Goal: Obtain resource: Download file/media

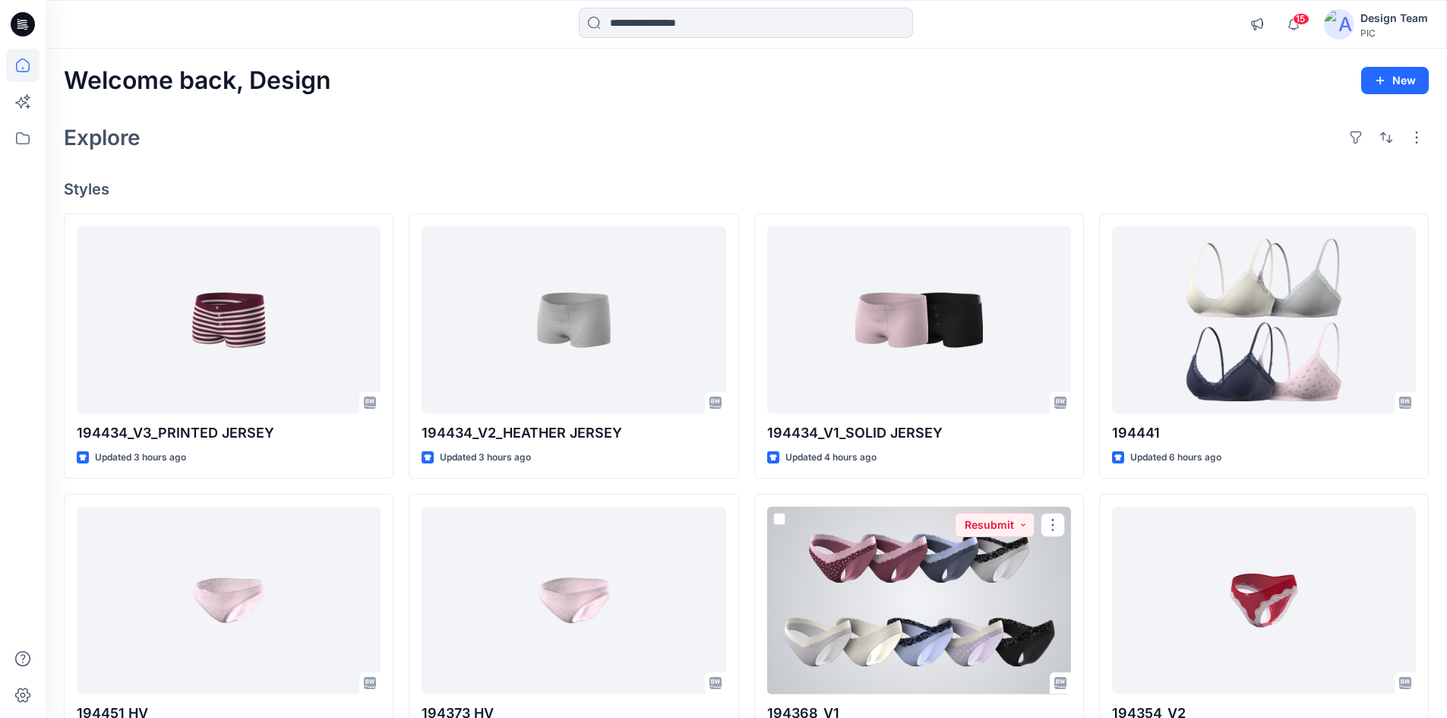
click at [919, 574] on div at bounding box center [919, 600] width 304 height 188
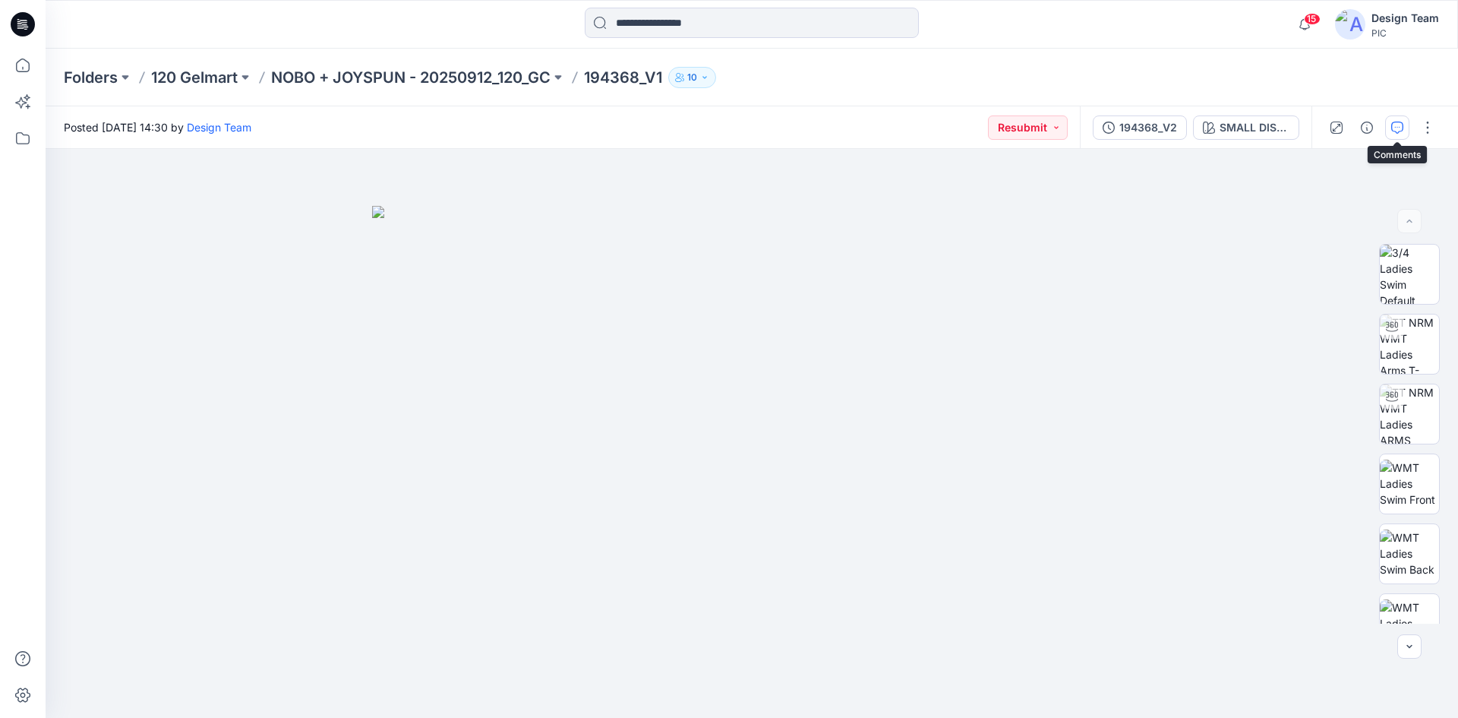
click at [1395, 122] on icon "button" at bounding box center [1397, 127] width 12 height 12
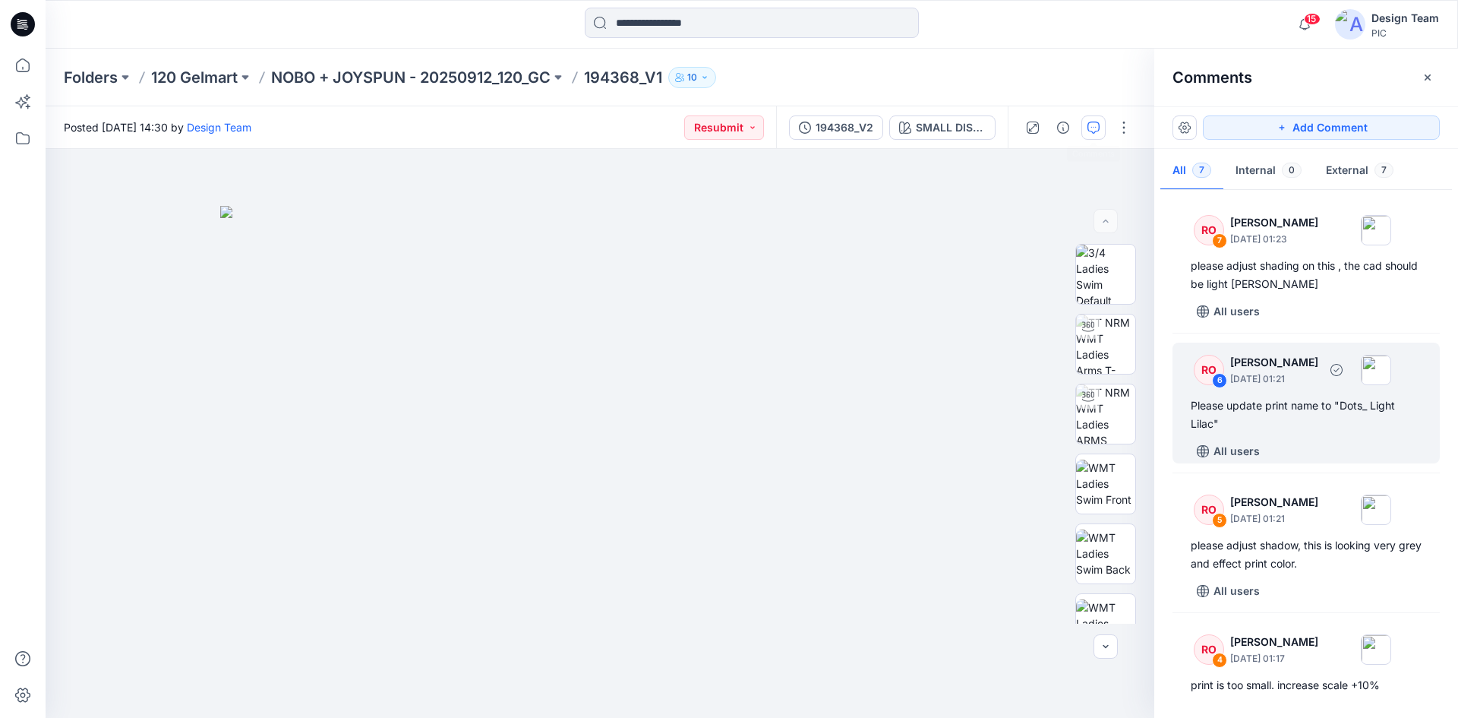
click at [1305, 393] on div "RO 6 Raquel Ortiz October 03, 2025 01:21 Please update print name to "Dots_ Lig…" at bounding box center [1305, 402] width 267 height 121
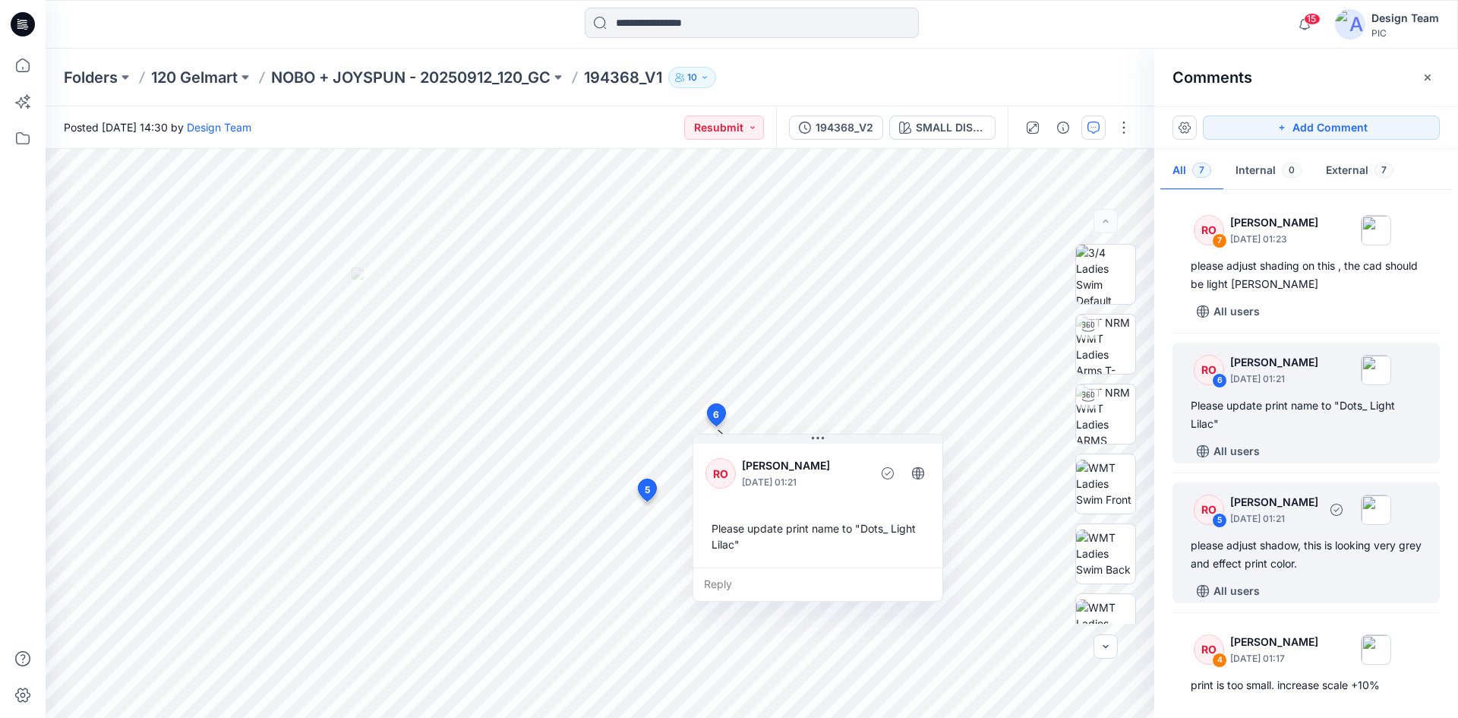
click at [1320, 551] on div "please adjust shadow, this is looking very grey and effect print color." at bounding box center [1306, 554] width 231 height 36
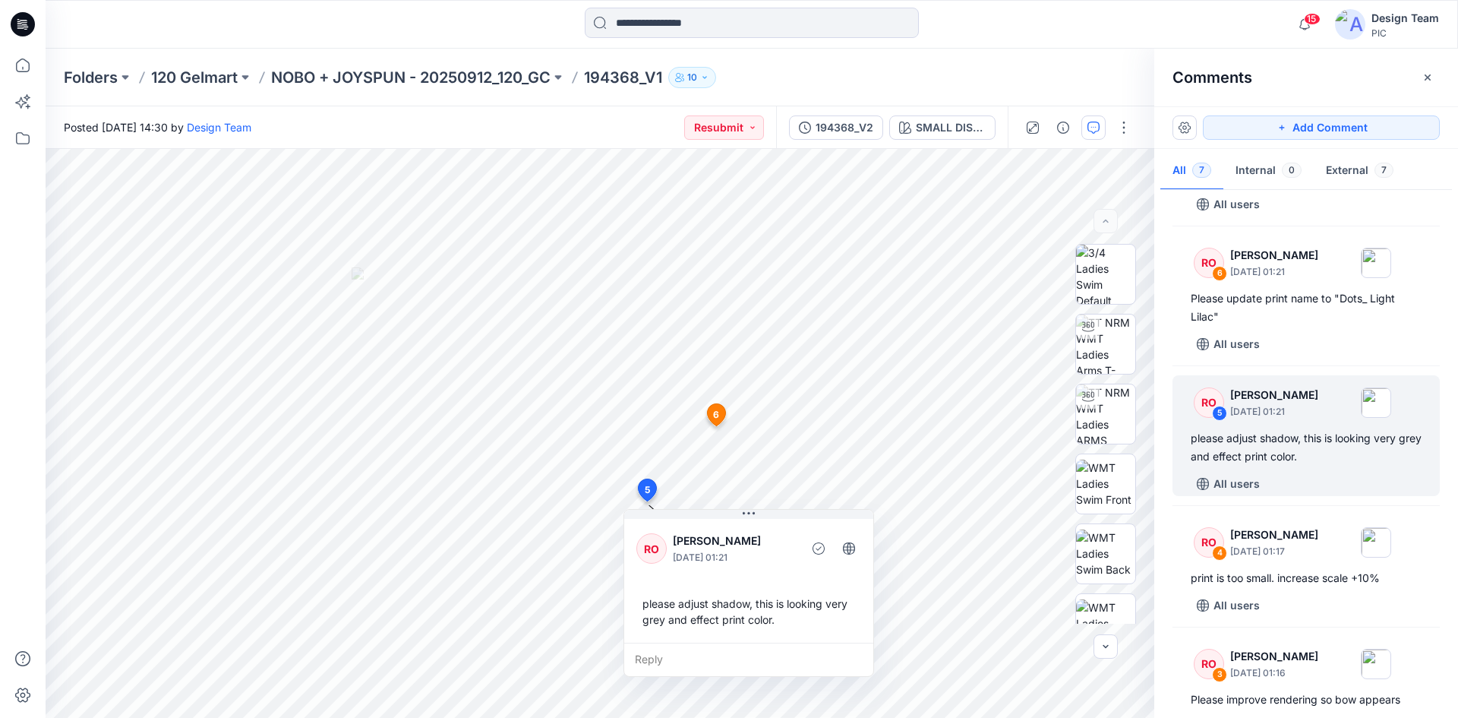
scroll to position [380, 0]
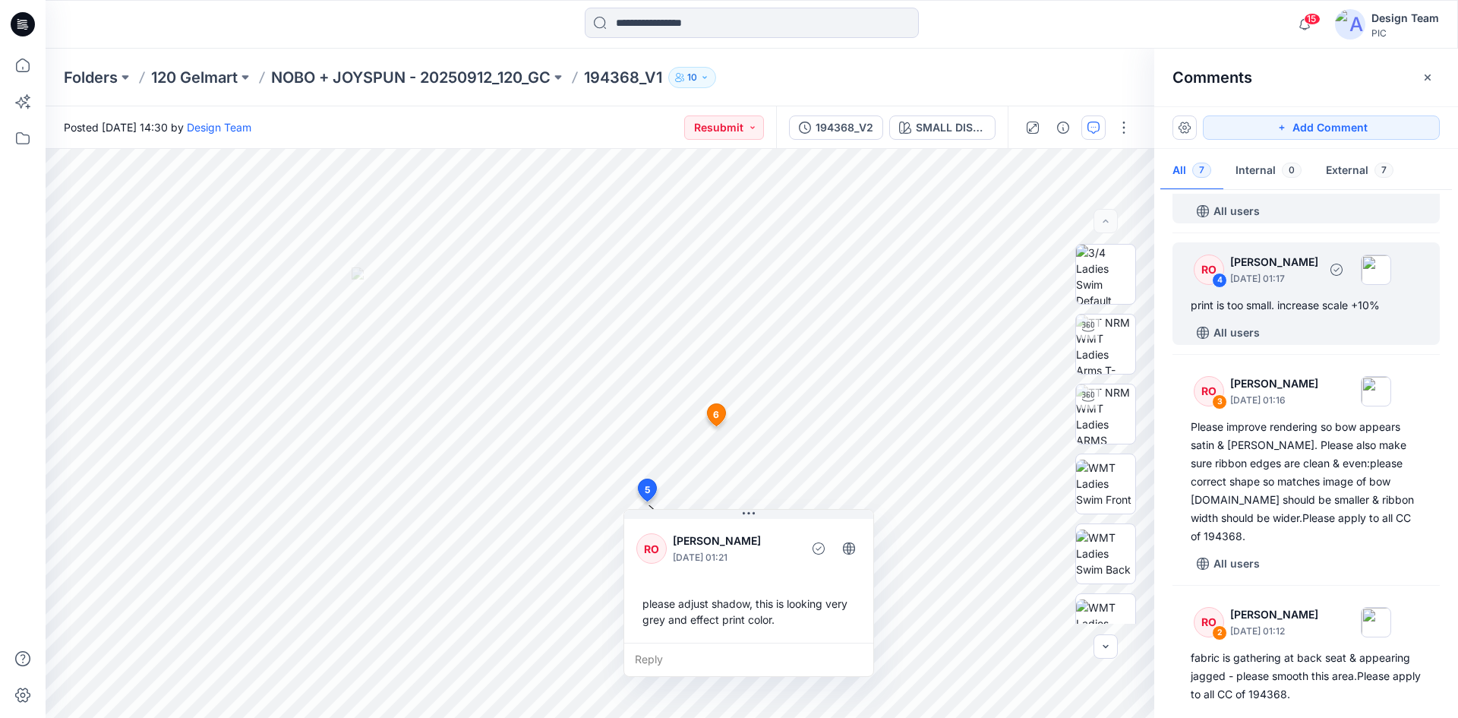
click at [1282, 306] on div "print is too small. increase scale +10%" at bounding box center [1306, 305] width 231 height 18
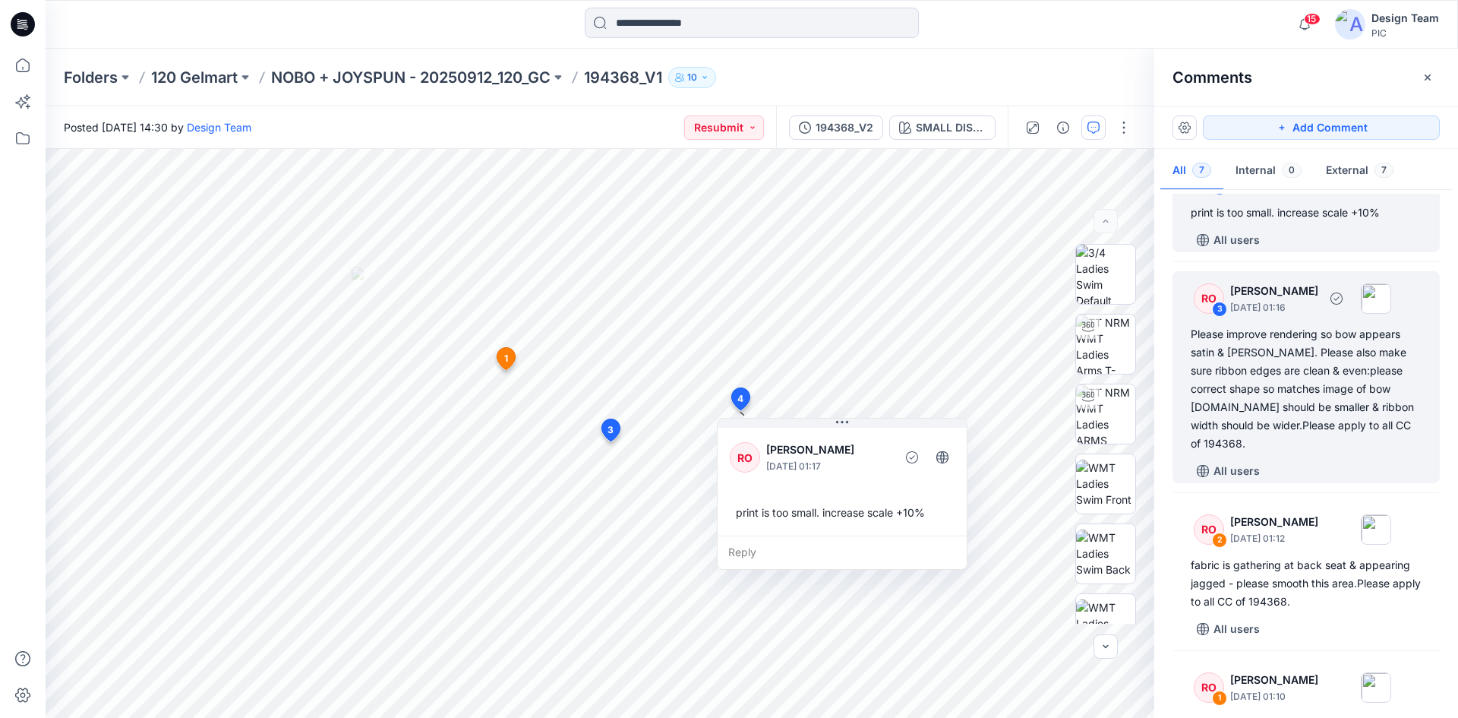
scroll to position [532, 0]
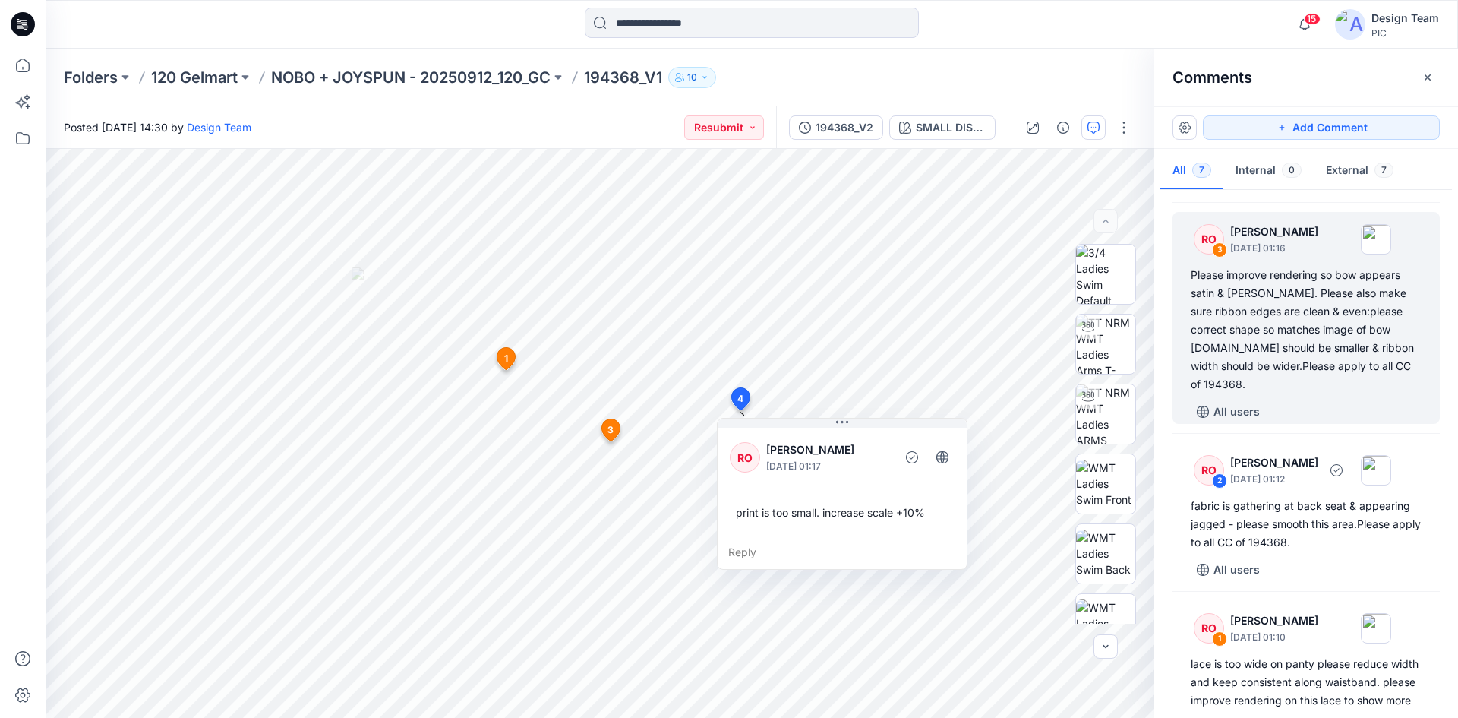
click at [1317, 503] on div "fabric is gathering at back seat & appearing jagged - please smooth this area.P…" at bounding box center [1306, 524] width 231 height 55
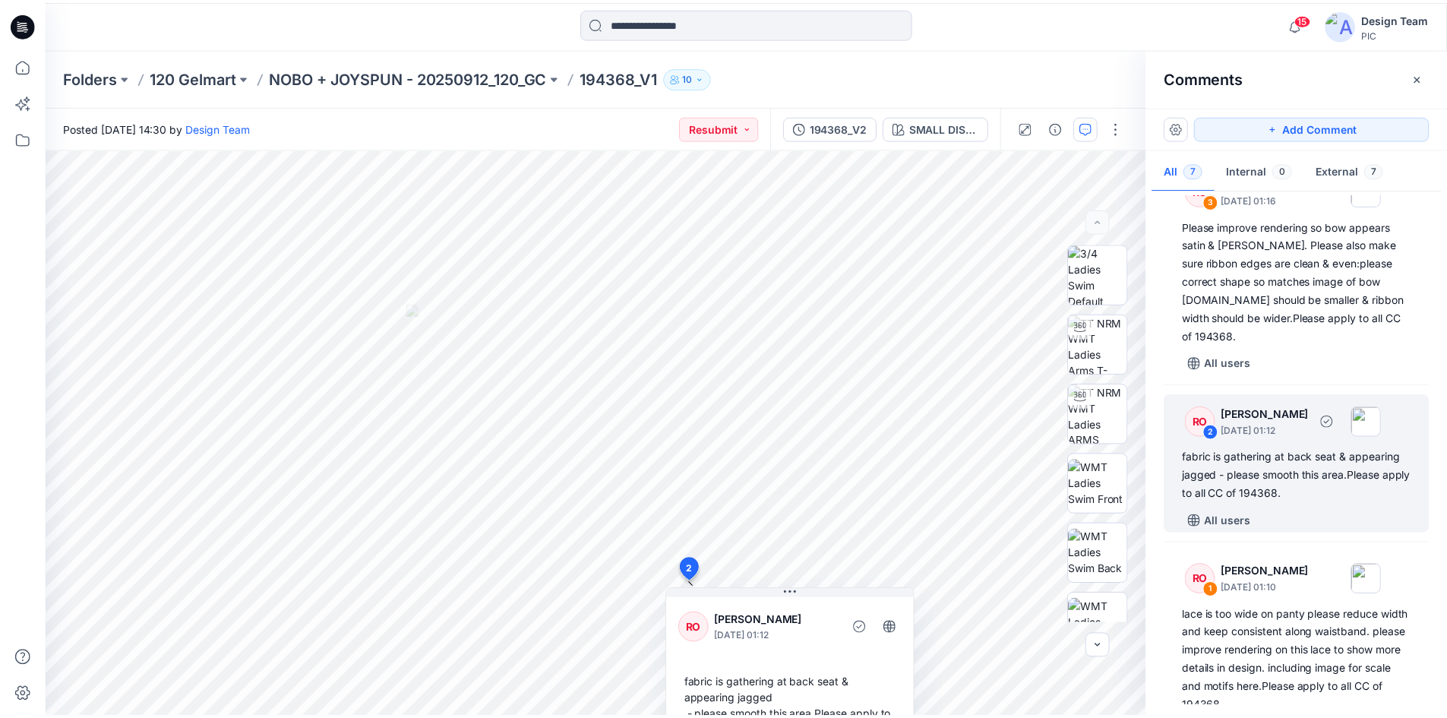
scroll to position [610, 0]
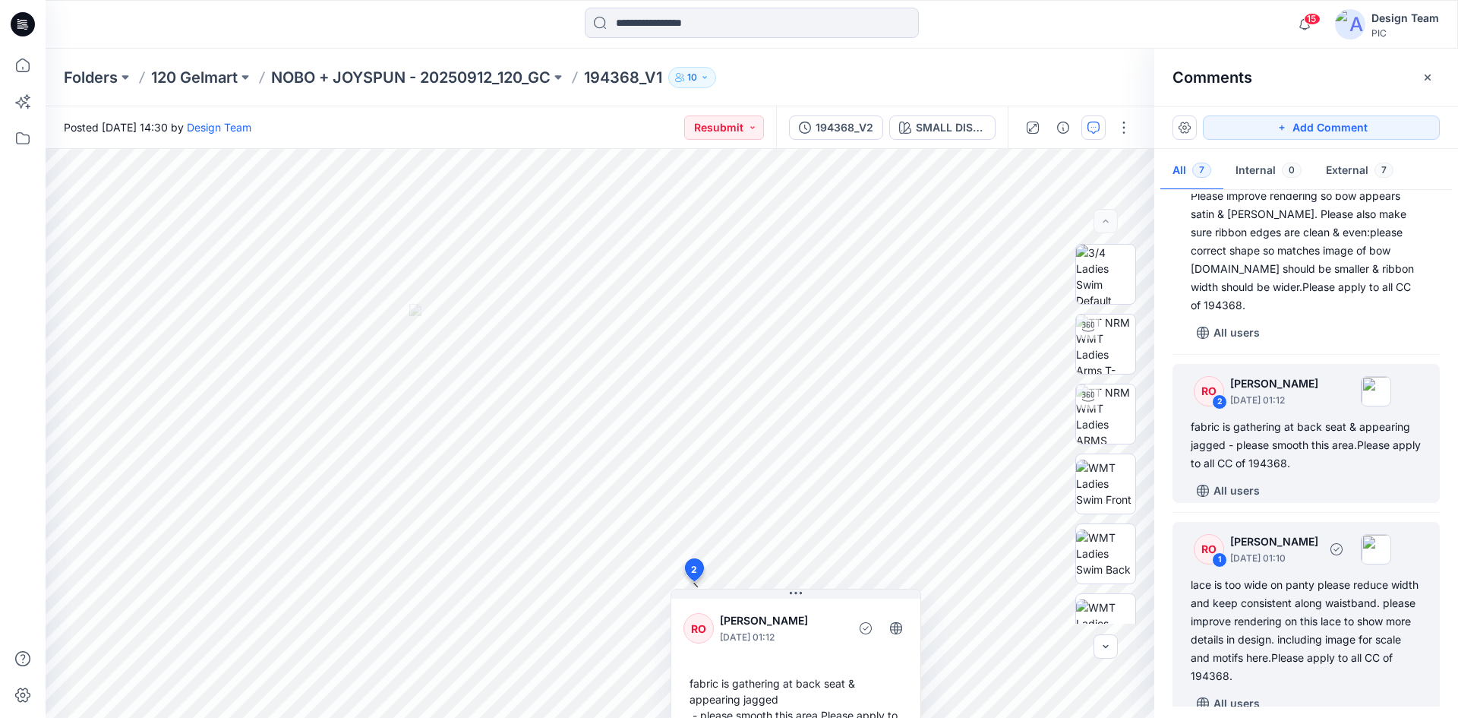
click at [1301, 617] on div "lace is too wide on panty please reduce width and keep consistent along waistba…" at bounding box center [1306, 630] width 231 height 109
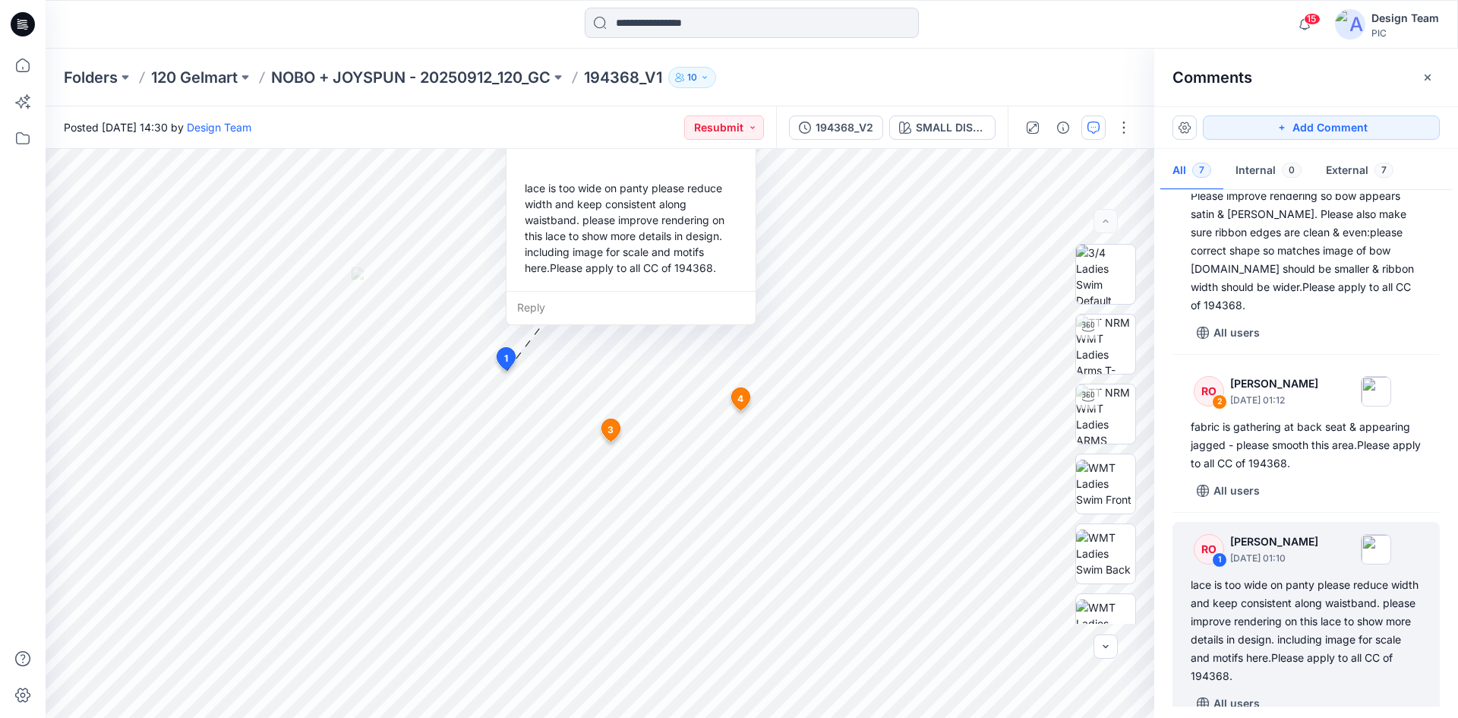
click at [621, 77] on p "194368_V1" at bounding box center [623, 77] width 78 height 21
click at [460, 74] on p "NOBO + JOYSPUN - 20250912_120_GC" at bounding box center [410, 77] width 279 height 21
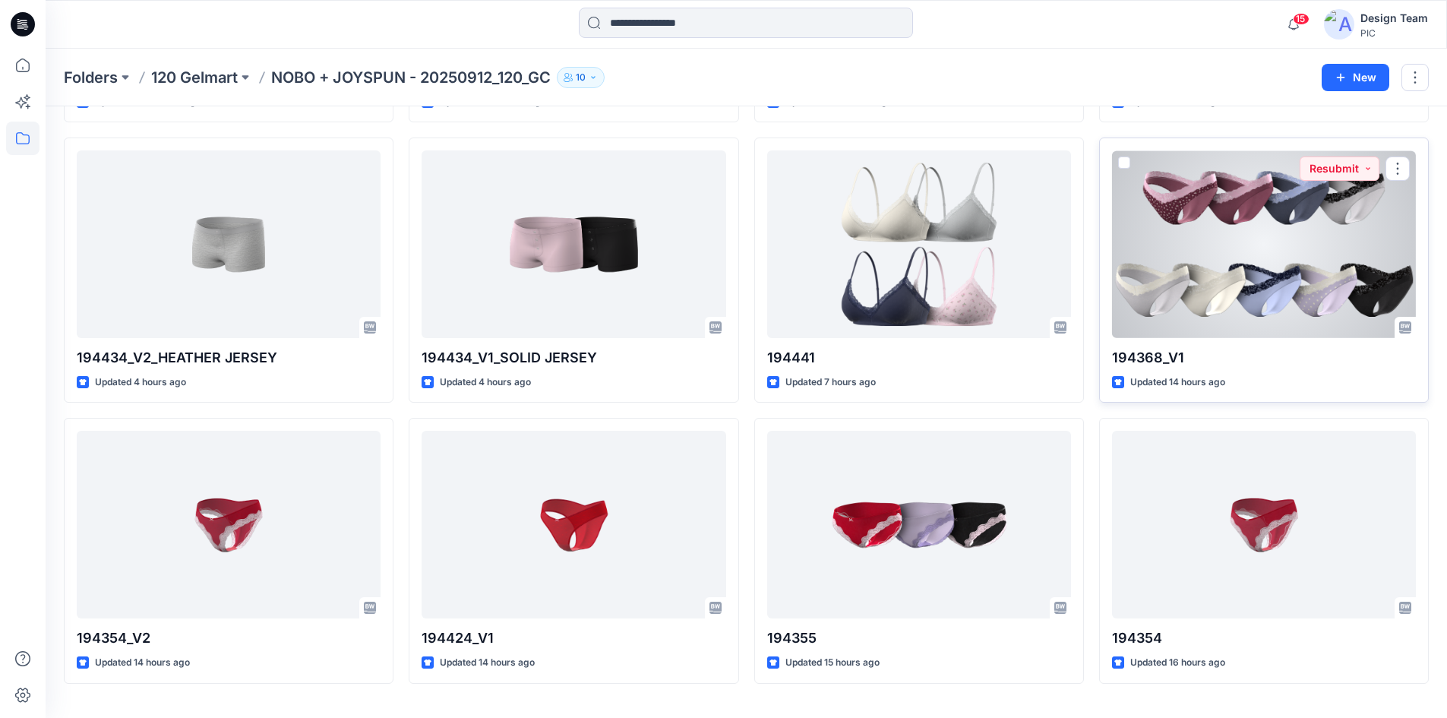
scroll to position [352, 0]
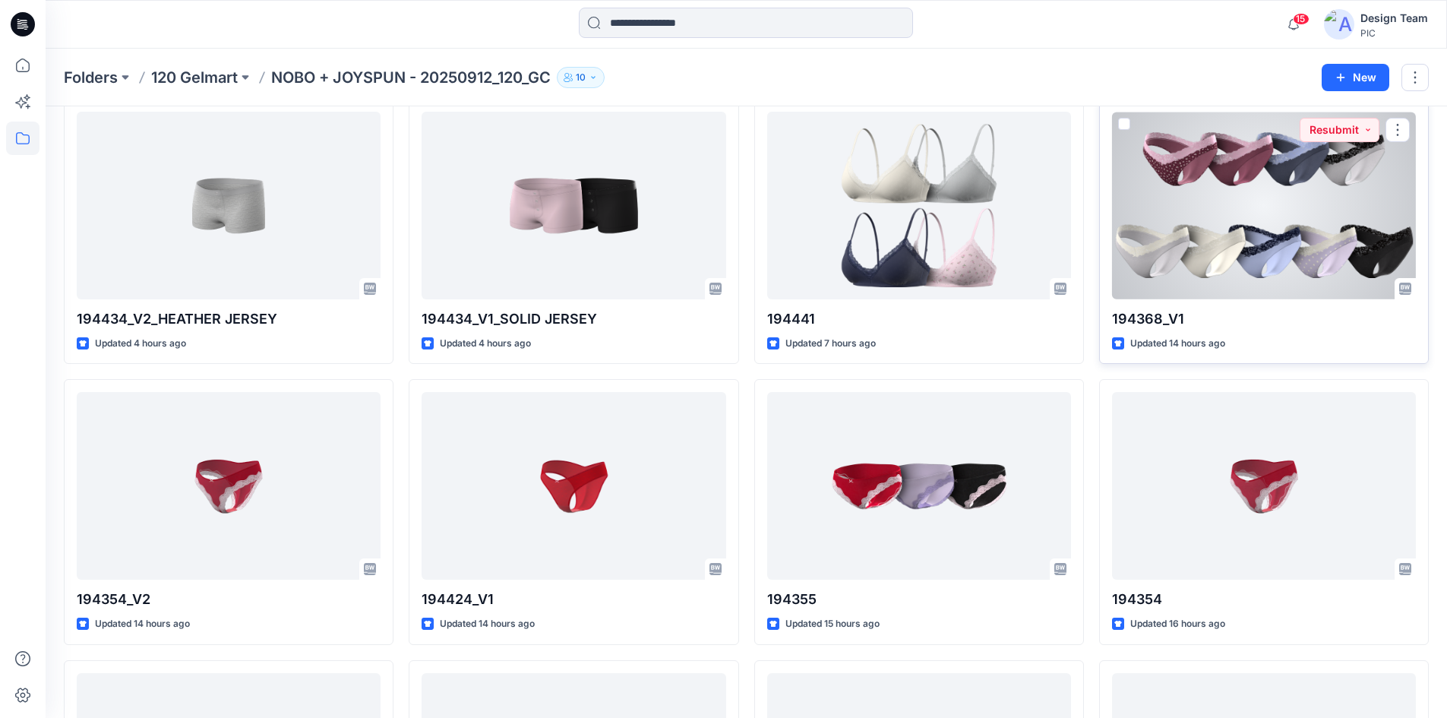
click at [1248, 210] on div at bounding box center [1264, 206] width 304 height 188
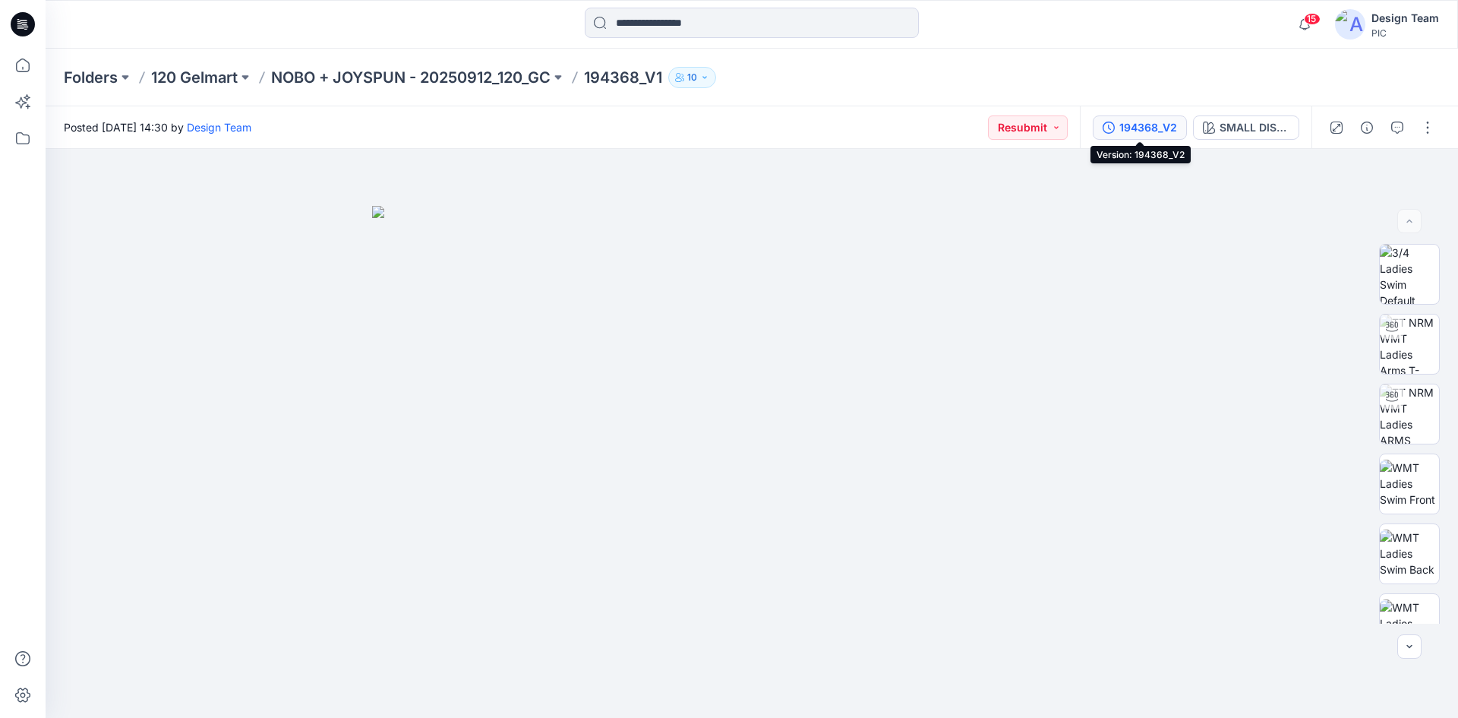
click at [1155, 135] on div "194368_V2" at bounding box center [1148, 127] width 58 height 17
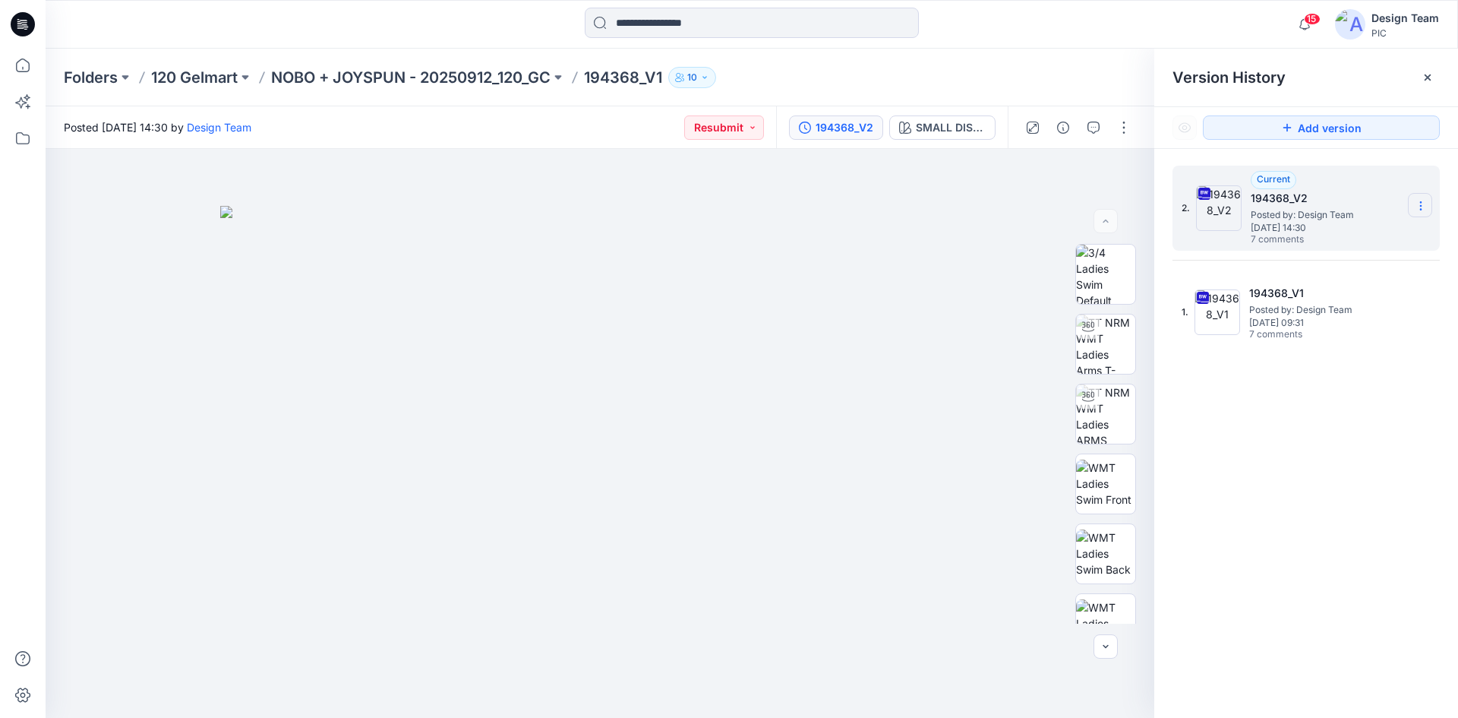
click at [1419, 203] on icon at bounding box center [1421, 206] width 12 height 12
click at [1349, 234] on span "Download Source BW File" at bounding box center [1344, 235] width 128 height 18
click at [376, 87] on p "NOBO + JOYSPUN - 20250912_120_GC" at bounding box center [410, 77] width 279 height 21
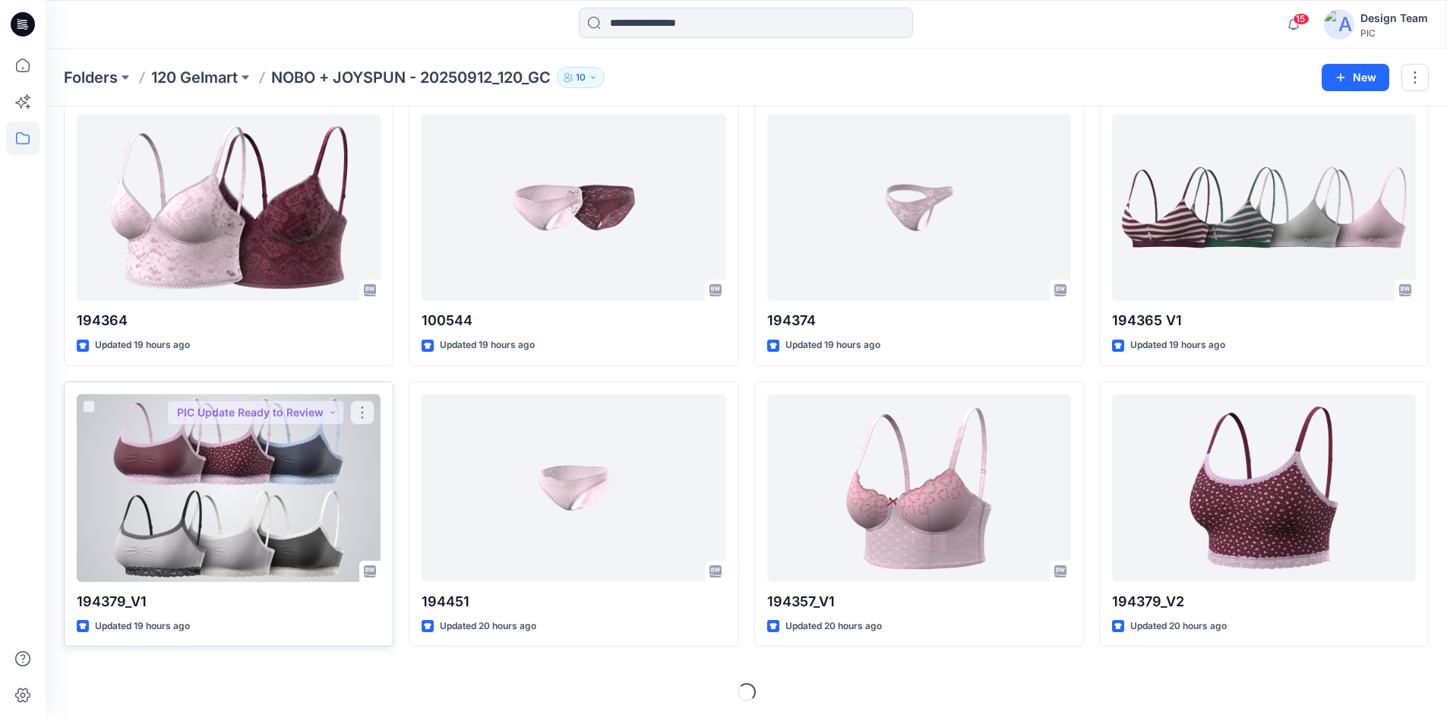
scroll to position [1192, 0]
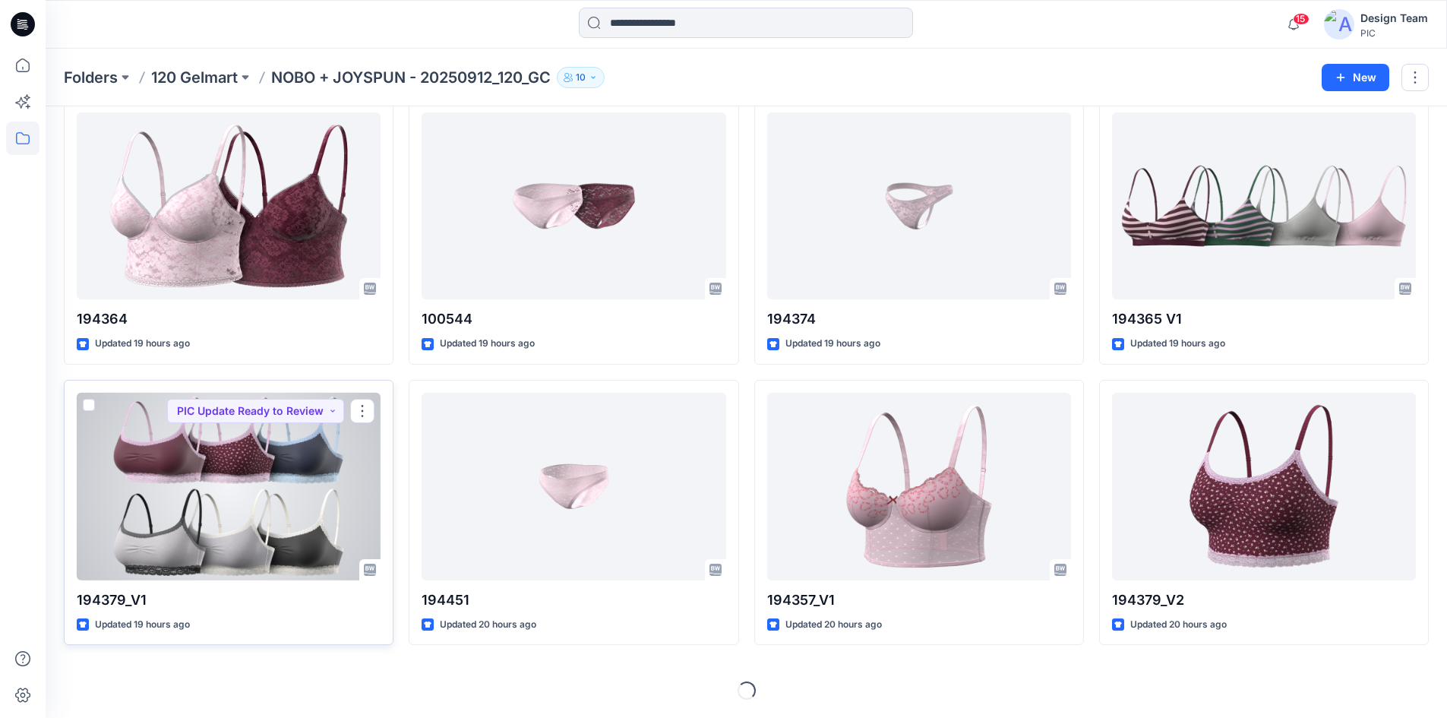
click at [324, 528] on div at bounding box center [229, 487] width 304 height 188
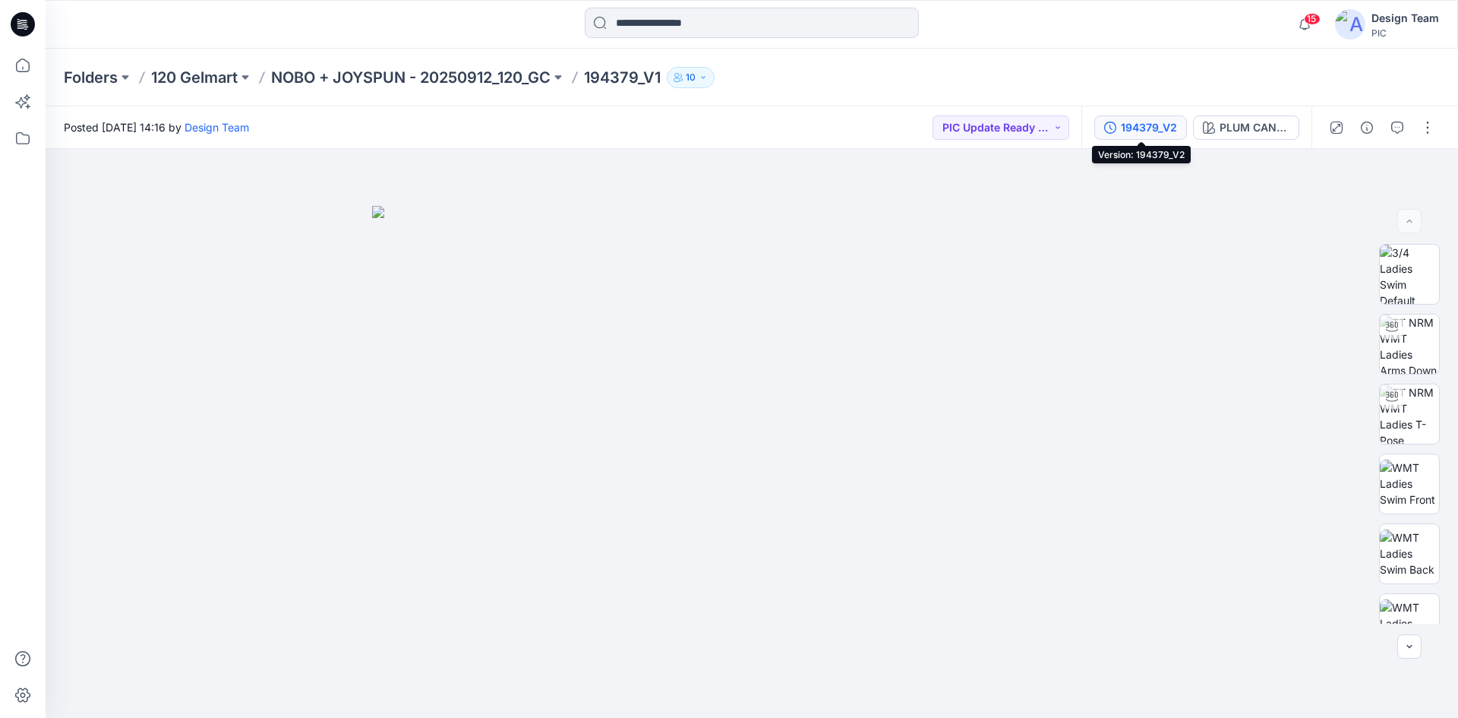
click at [1143, 129] on div "194379_V2" at bounding box center [1149, 127] width 56 height 17
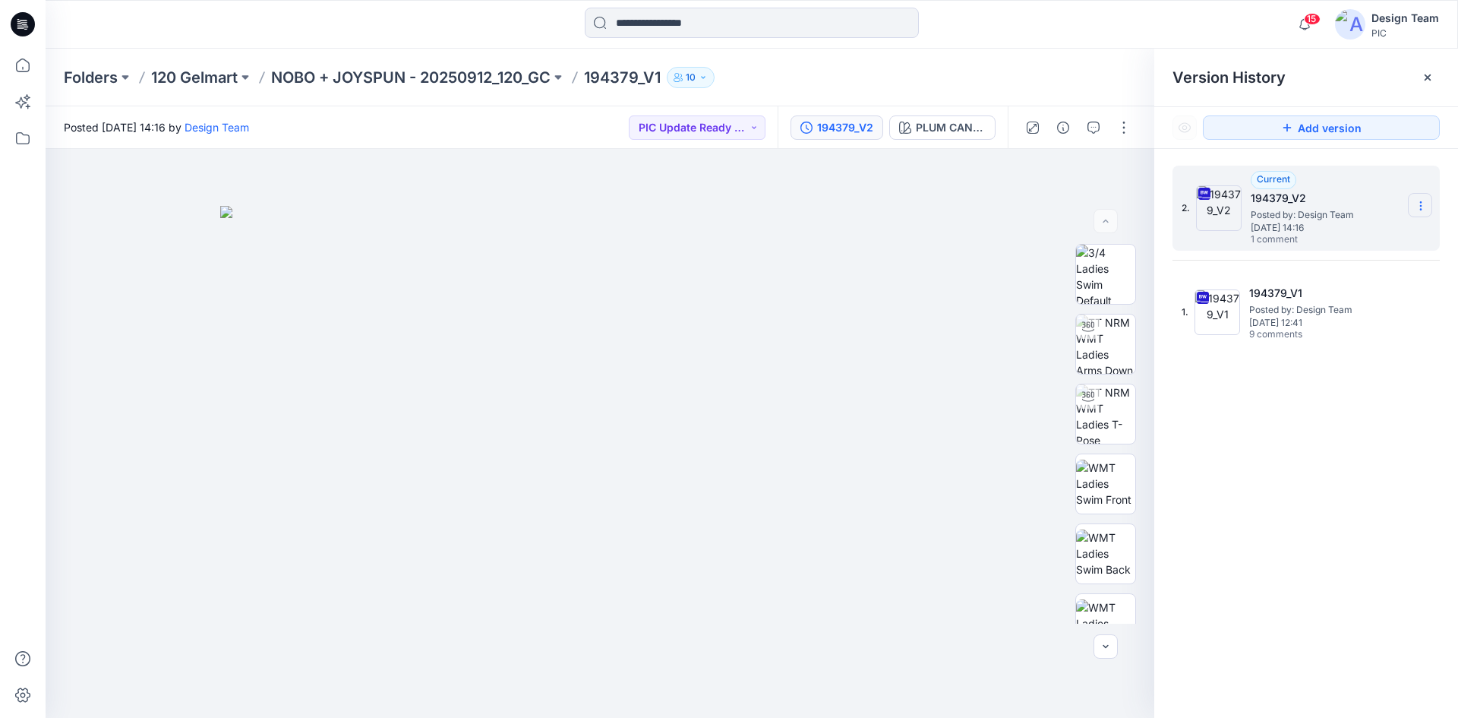
click at [1423, 201] on icon at bounding box center [1421, 206] width 12 height 12
click at [1384, 232] on span "Download Source BW File" at bounding box center [1344, 235] width 128 height 18
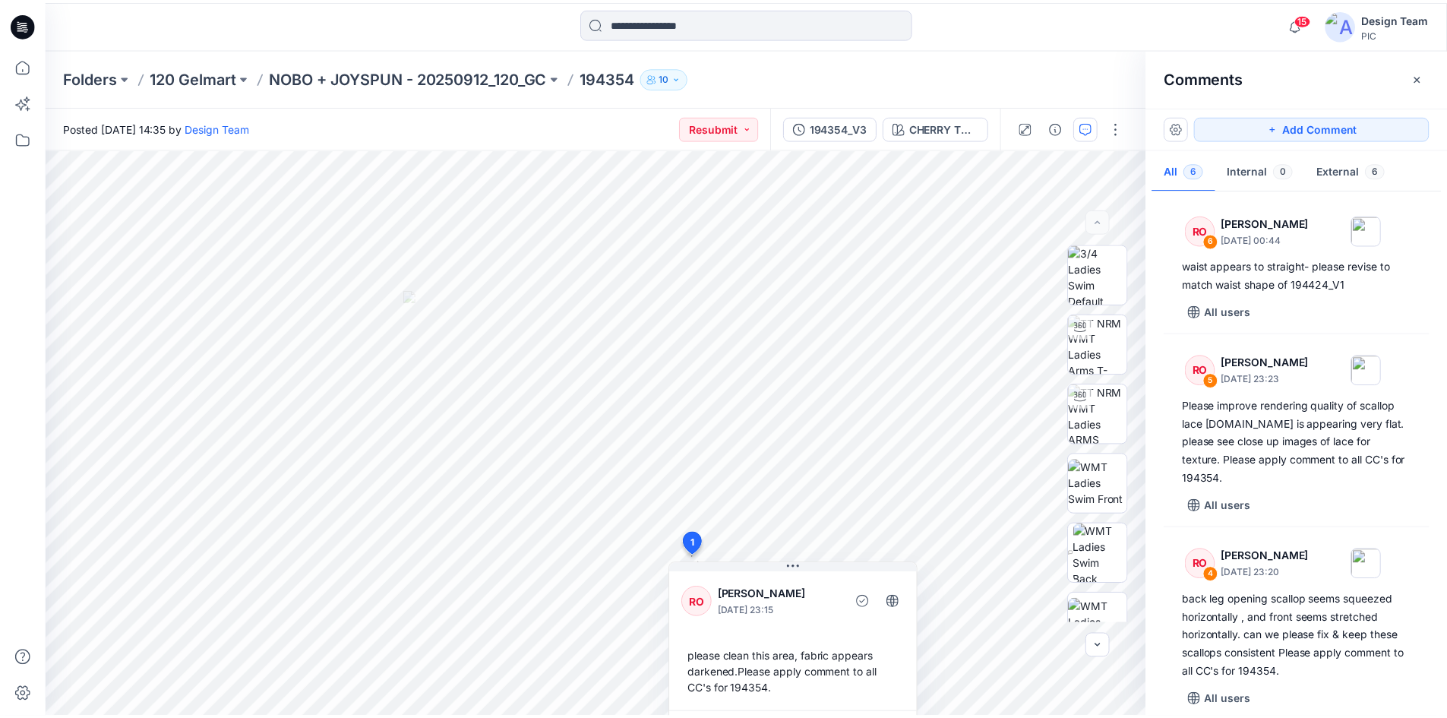
scroll to position [507, 0]
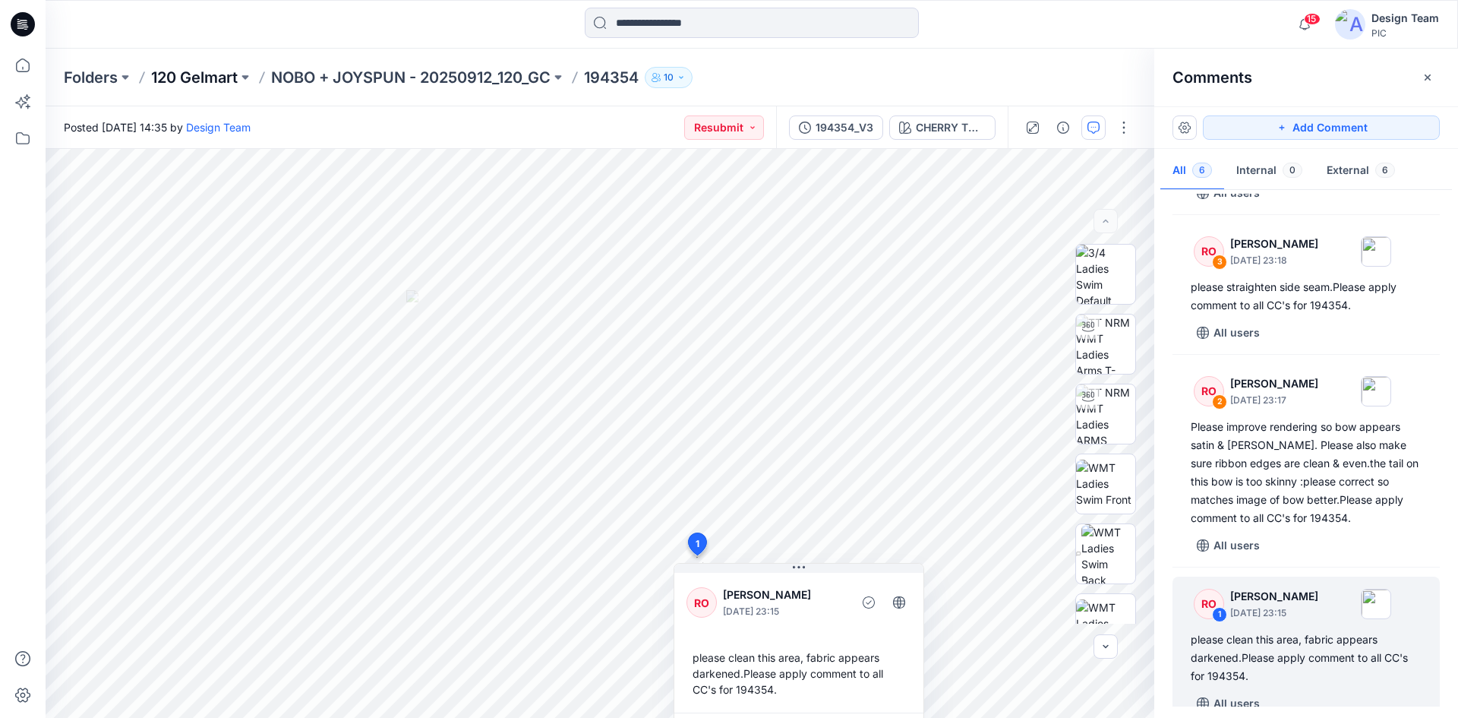
click at [169, 75] on p "120 Gelmart" at bounding box center [194, 77] width 87 height 21
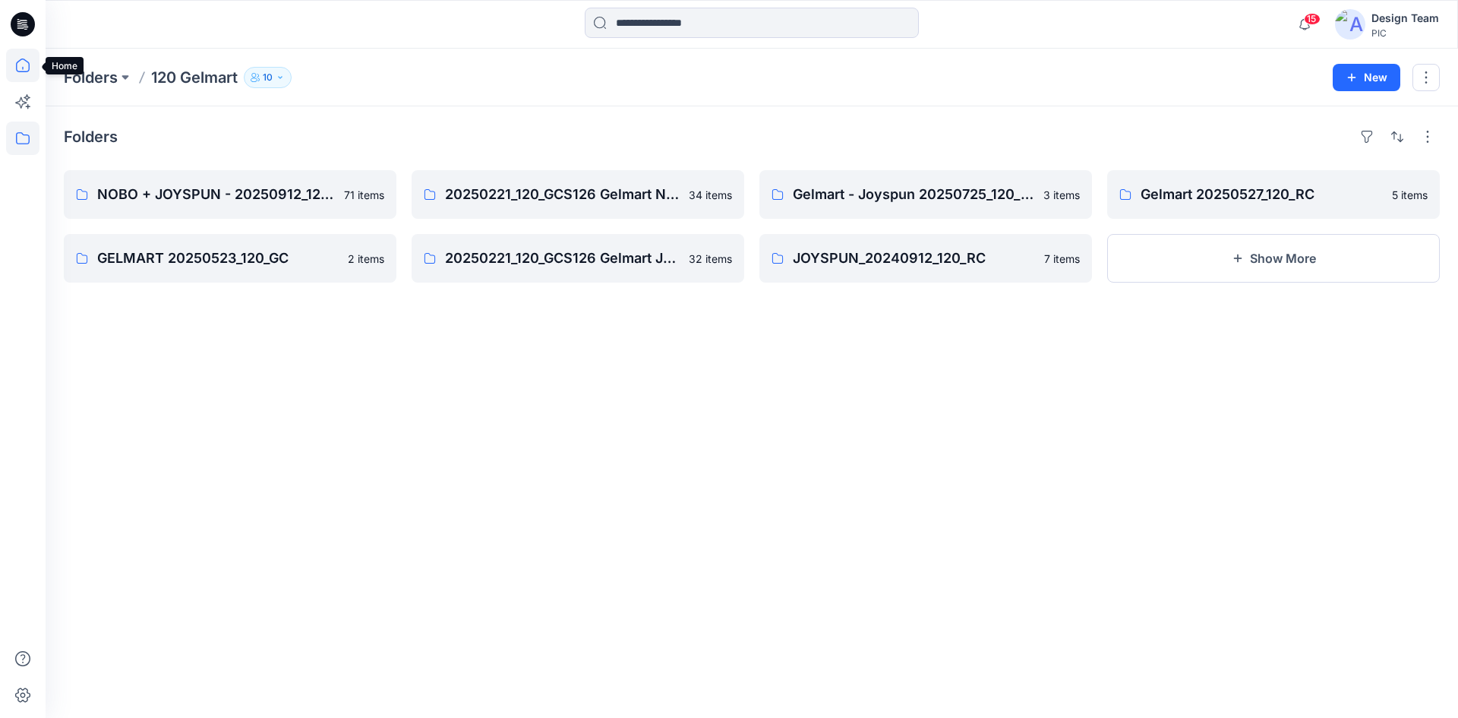
click at [17, 68] on icon at bounding box center [22, 65] width 33 height 33
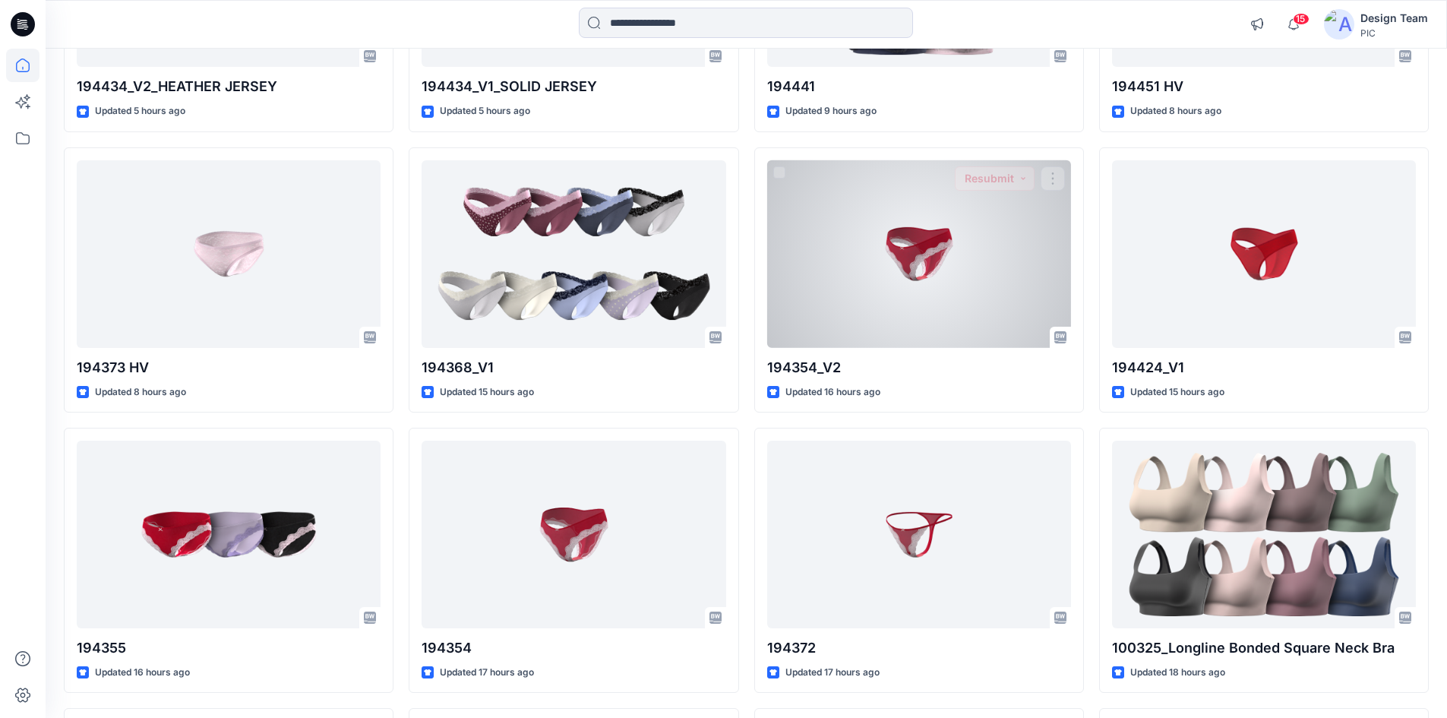
scroll to position [633, 0]
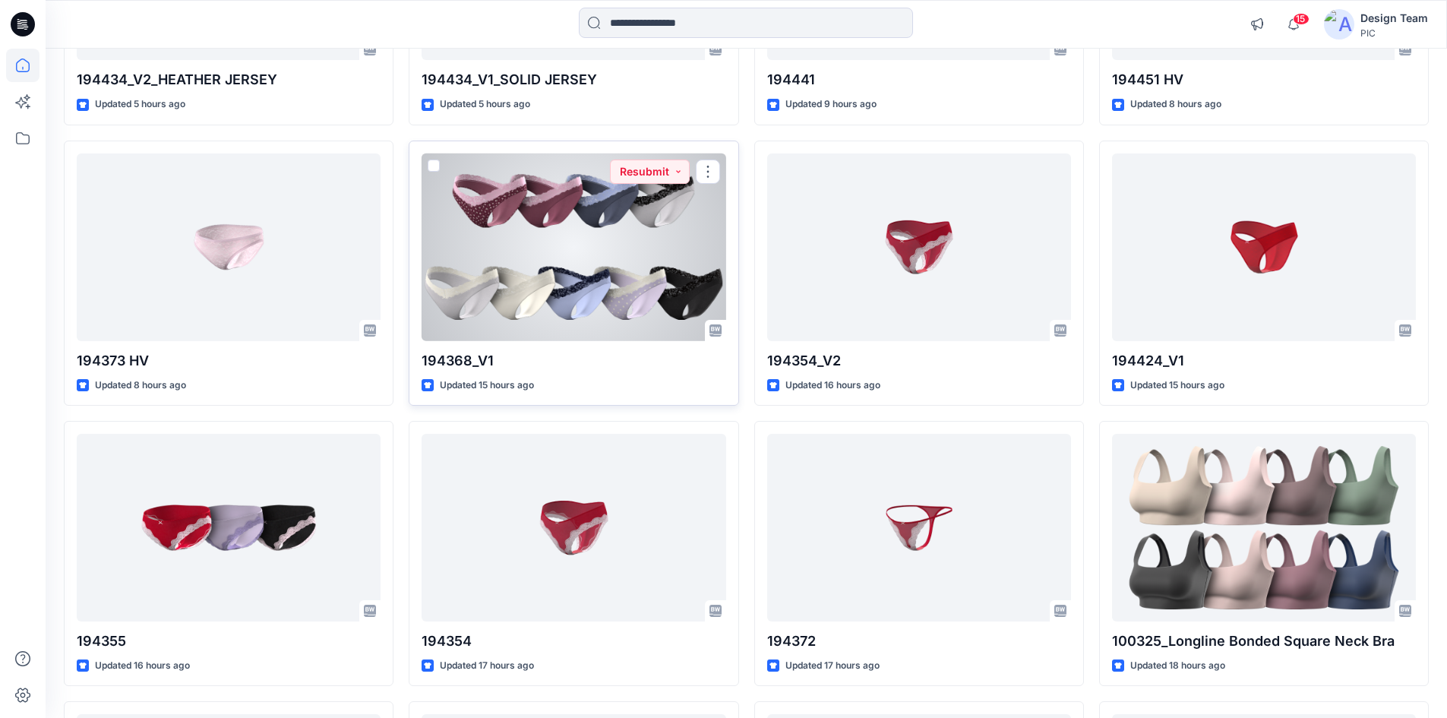
click at [604, 263] on div at bounding box center [573, 247] width 304 height 188
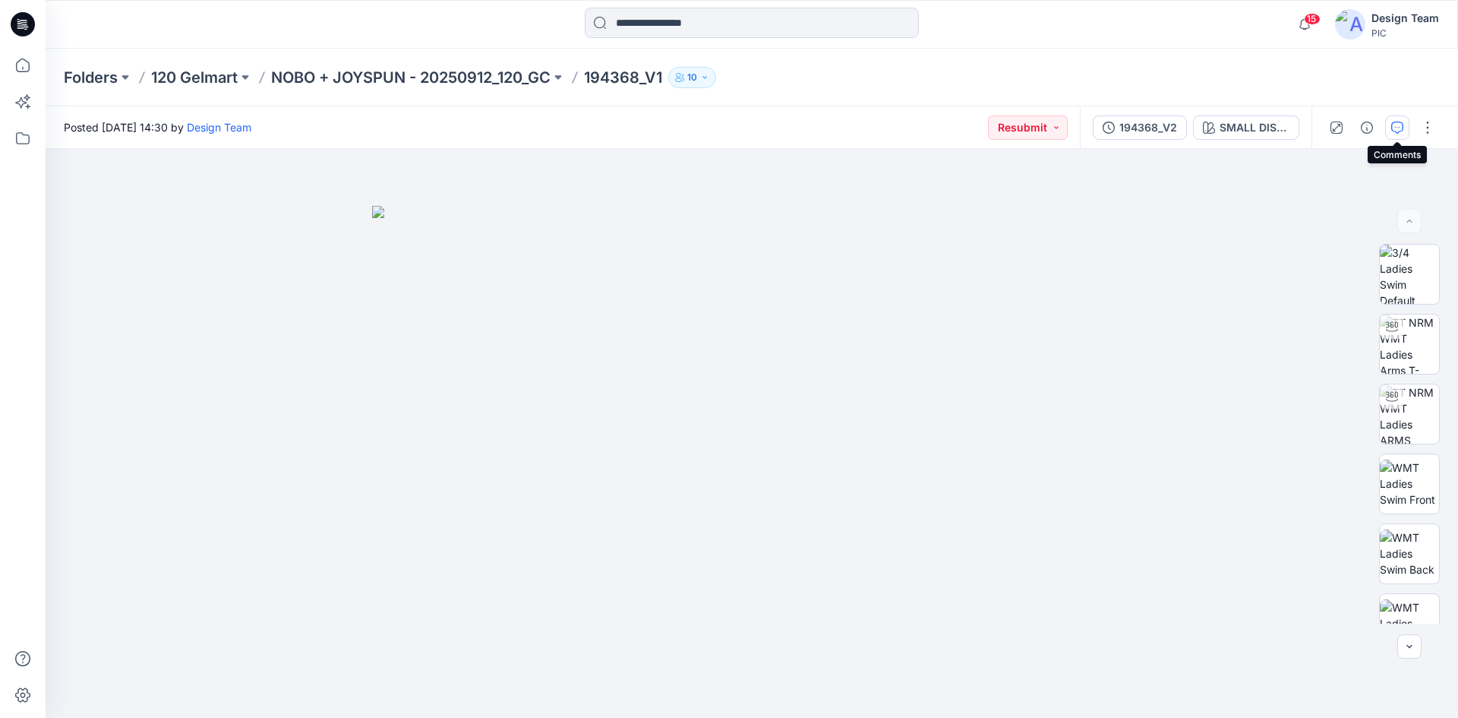
click at [1393, 127] on icon "button" at bounding box center [1397, 127] width 12 height 12
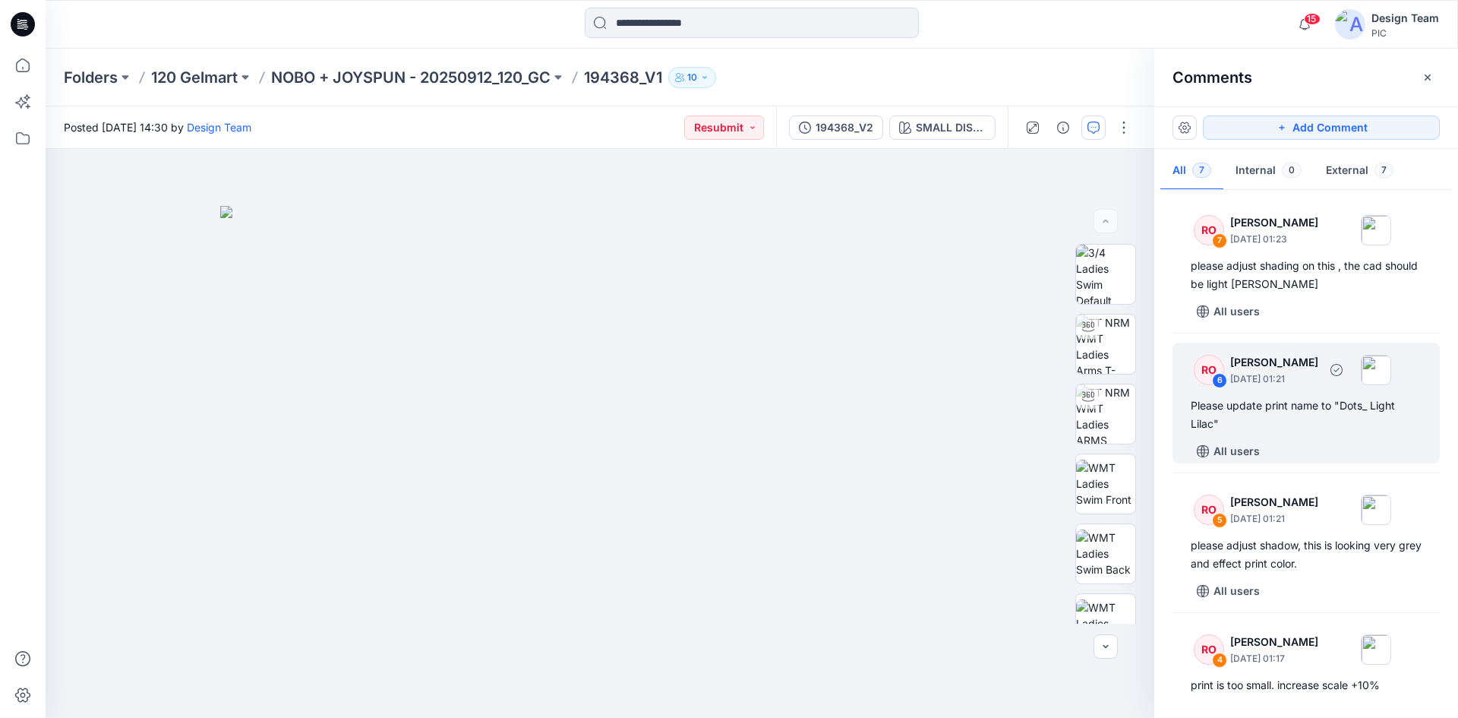
click at [1339, 419] on div "Please update print name to "Dots_ Light Lilac"" at bounding box center [1306, 414] width 231 height 36
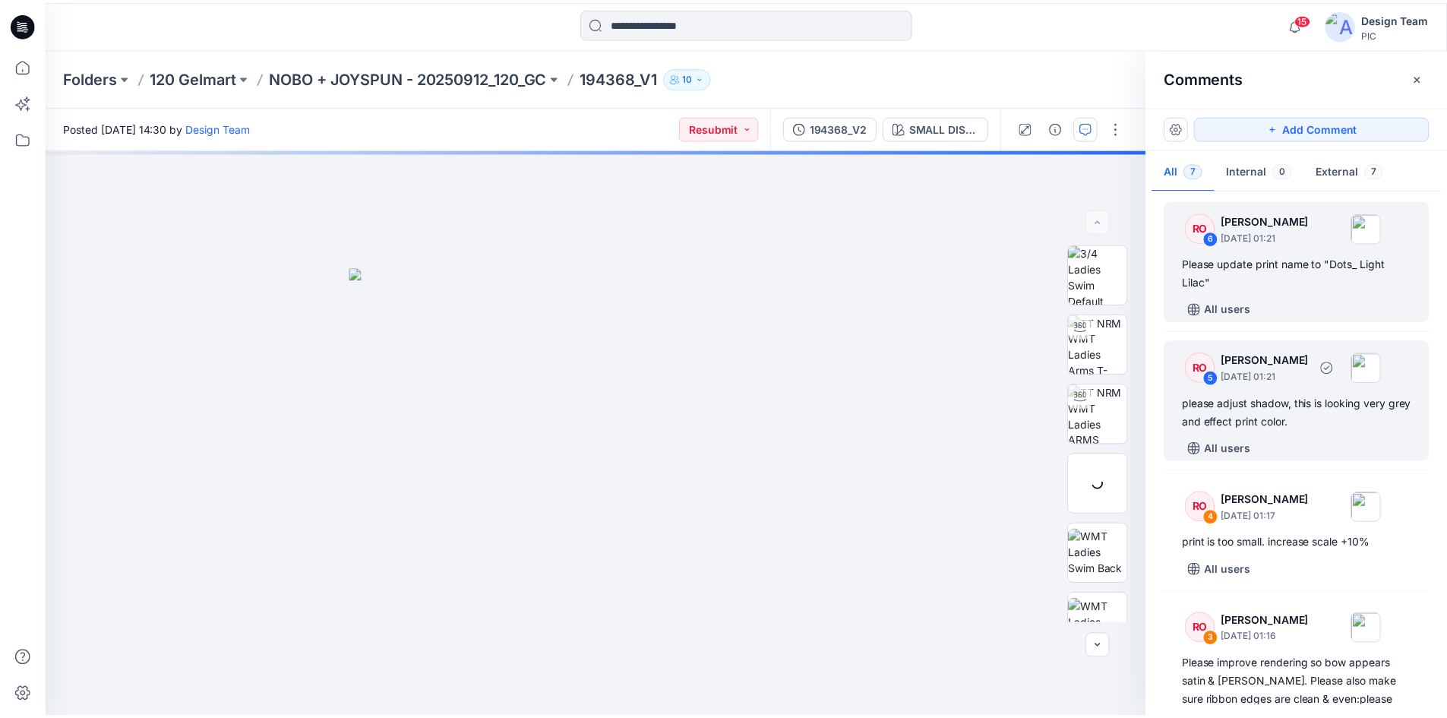
scroll to position [152, 0]
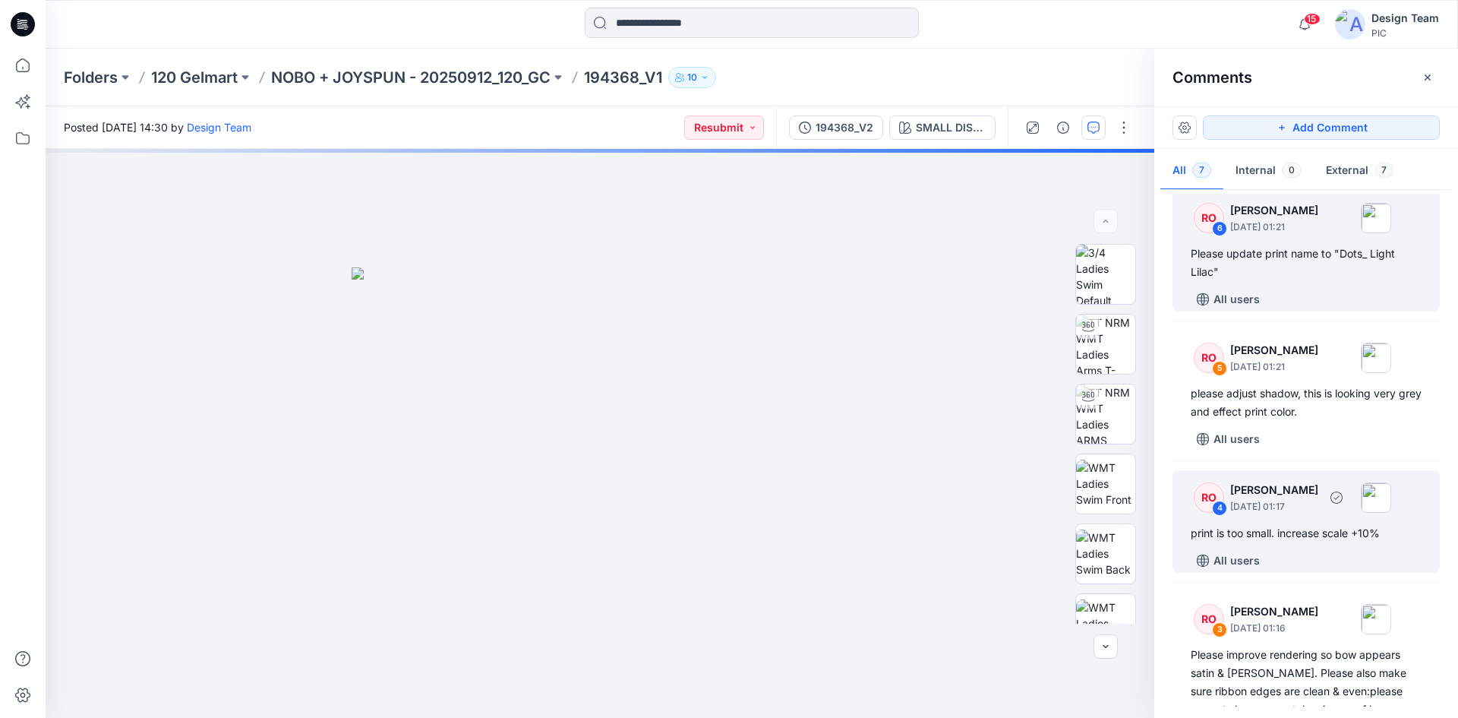
click at [1324, 552] on div "All users" at bounding box center [1315, 560] width 249 height 24
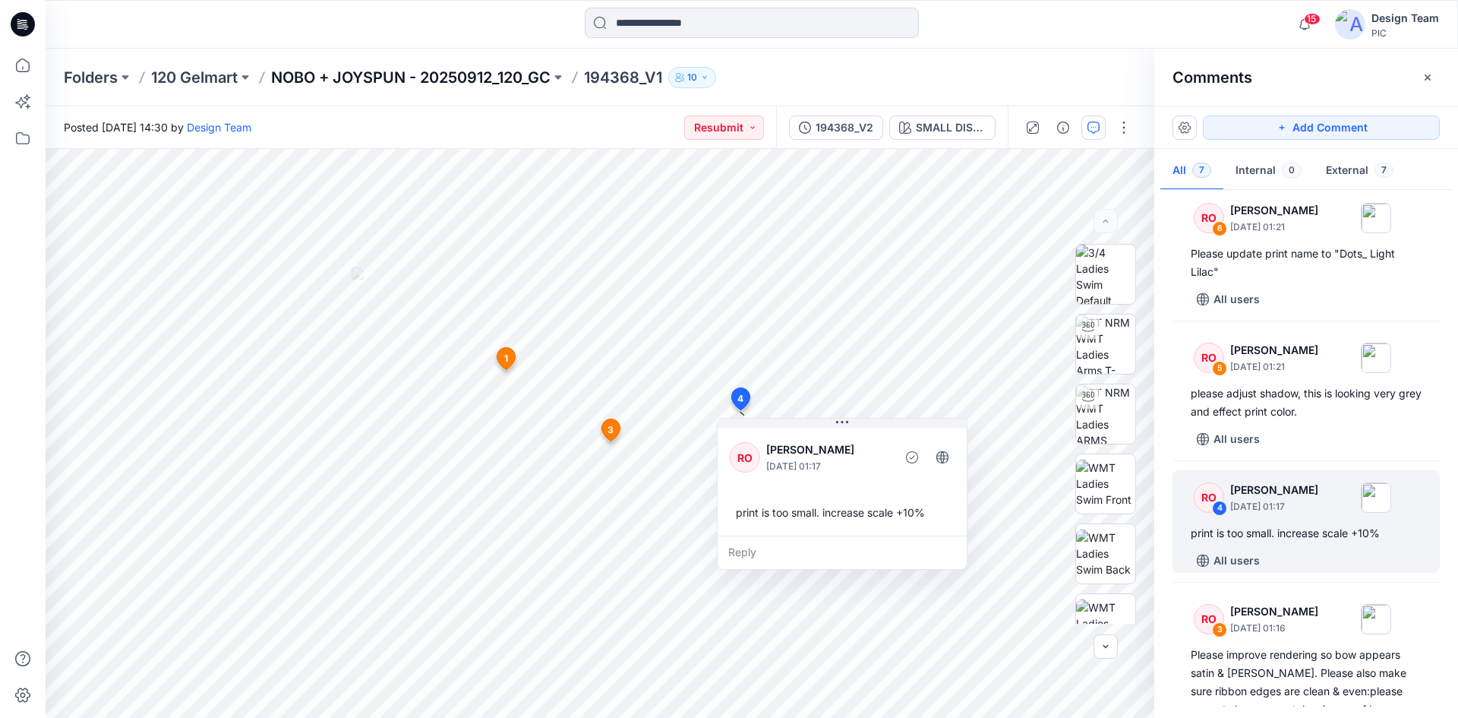
click at [320, 81] on p "NOBO + JOYSPUN - 20250912_120_GC" at bounding box center [410, 77] width 279 height 21
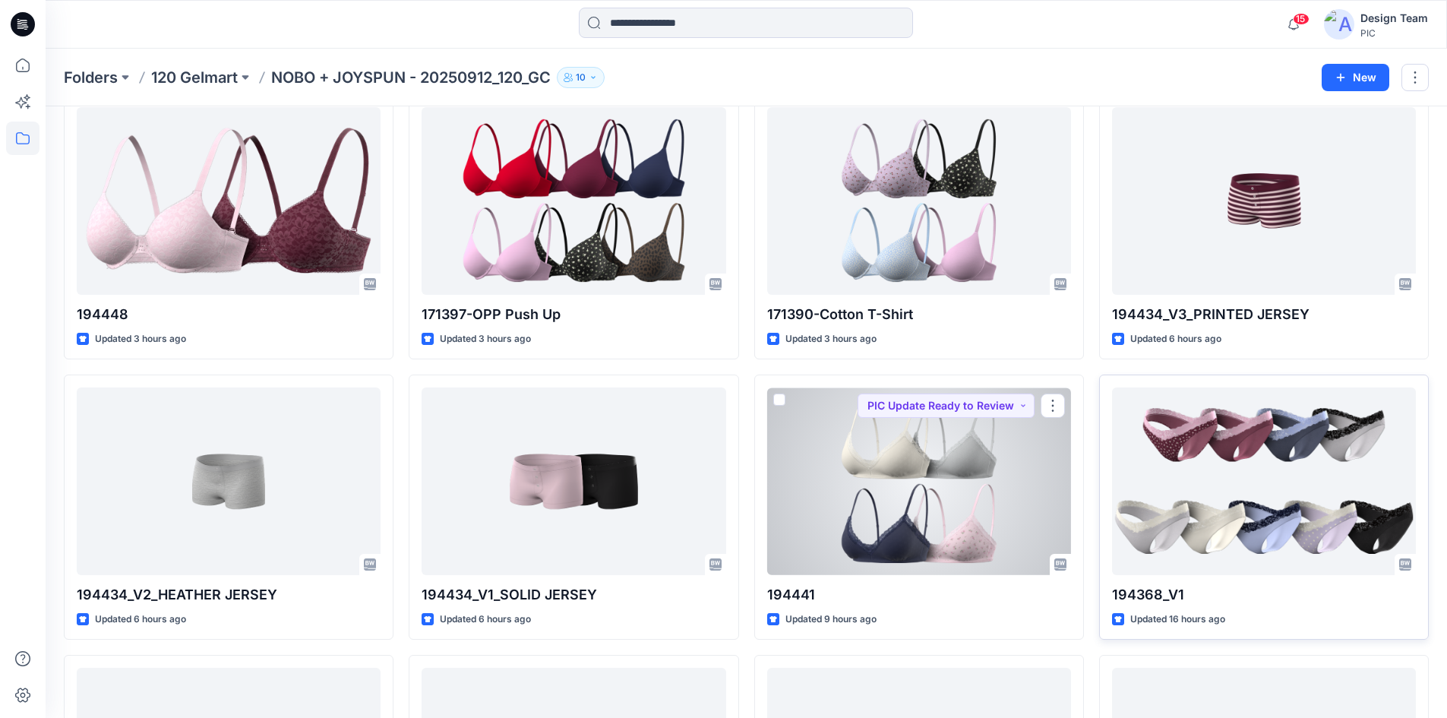
scroll to position [152, 0]
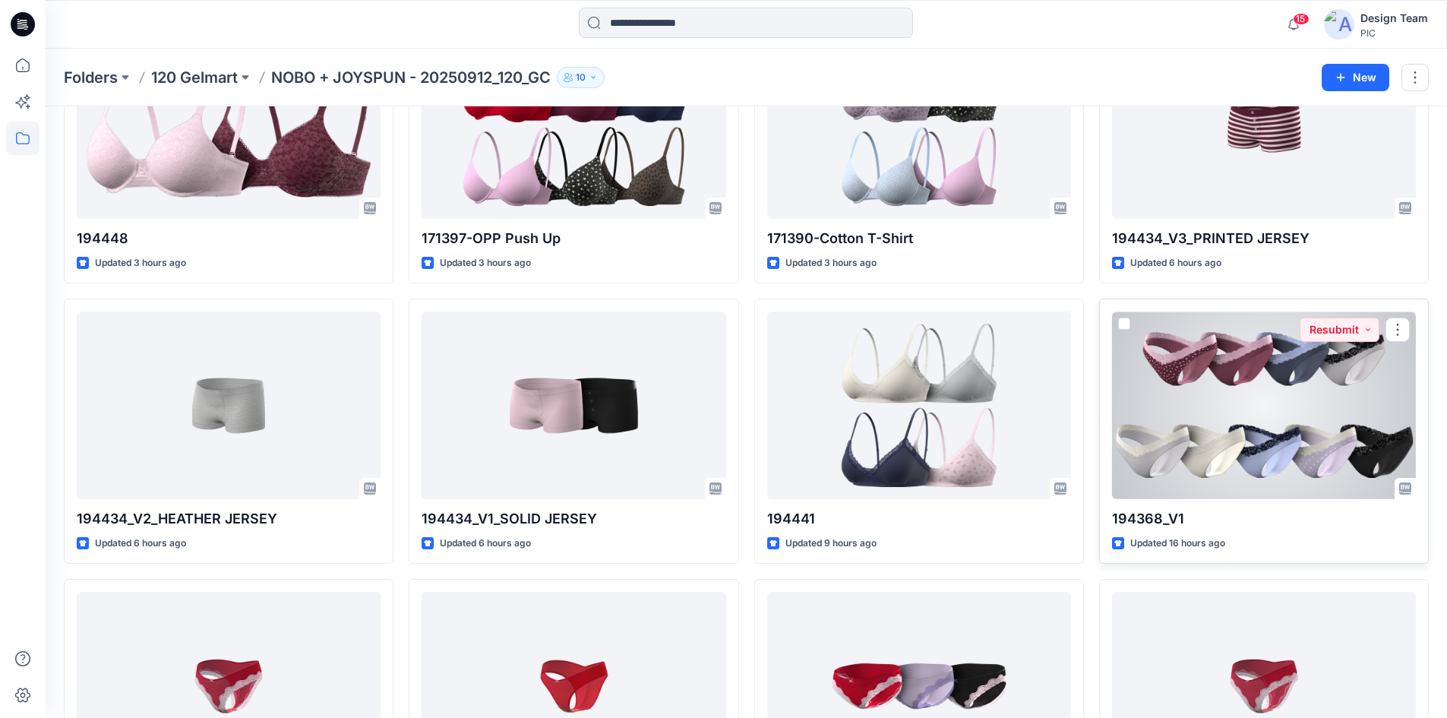
click at [1191, 446] on div at bounding box center [1264, 405] width 304 height 188
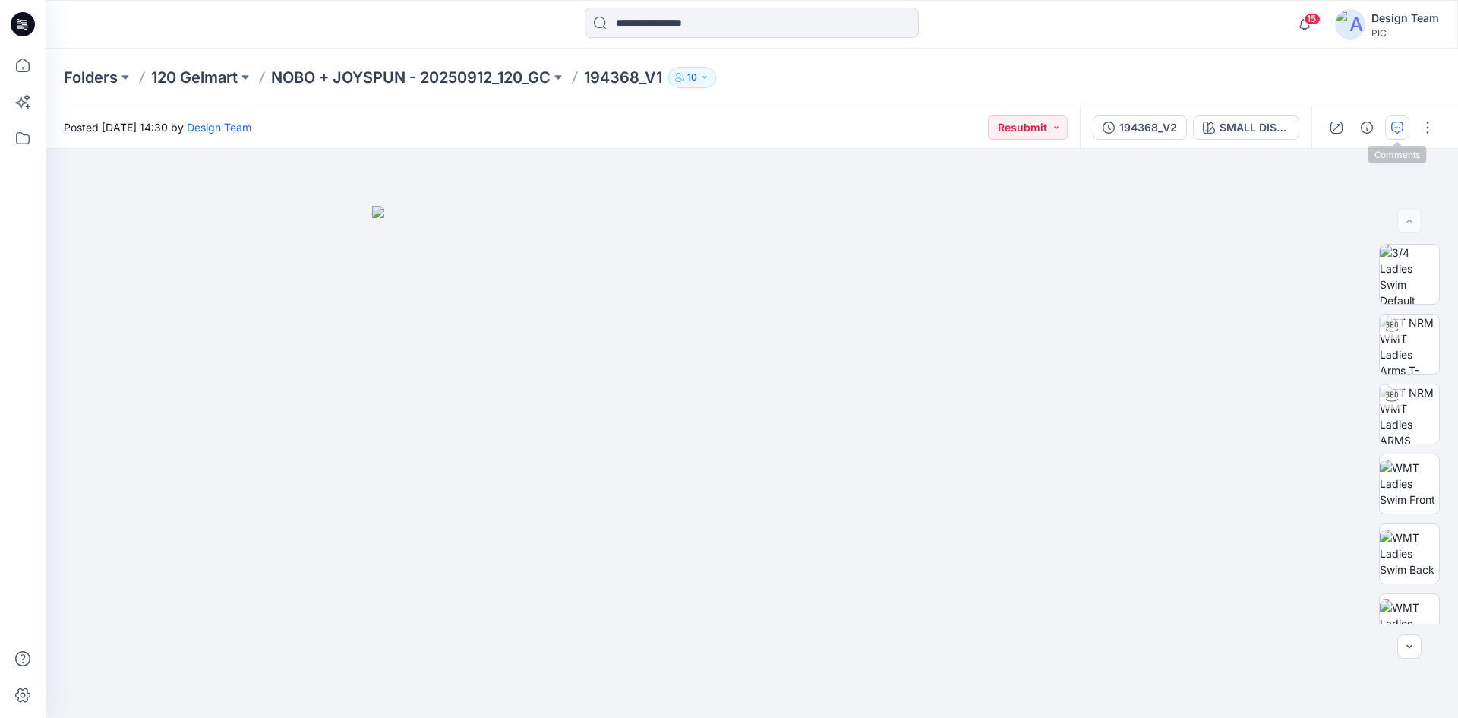
click at [1398, 125] on icon "button" at bounding box center [1397, 127] width 12 height 12
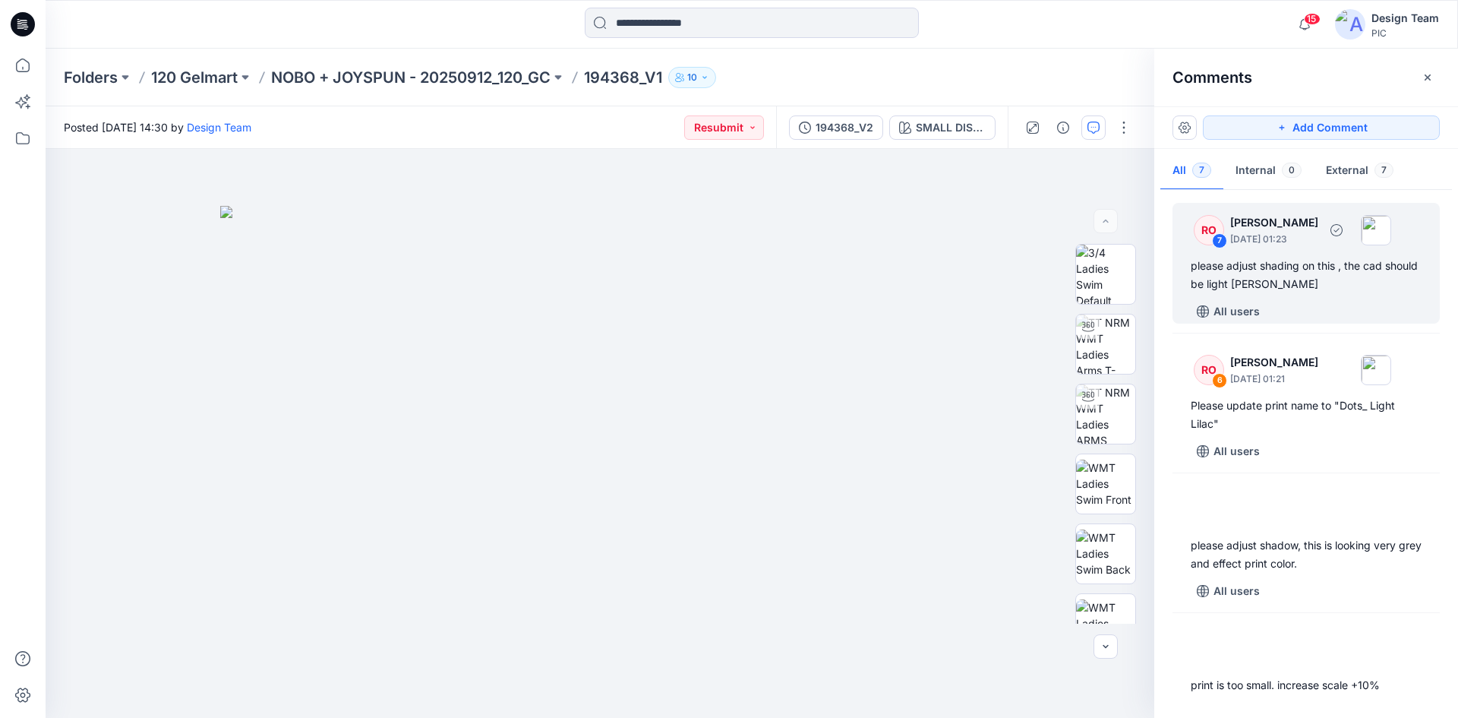
click at [1320, 299] on div "All users" at bounding box center [1315, 311] width 249 height 24
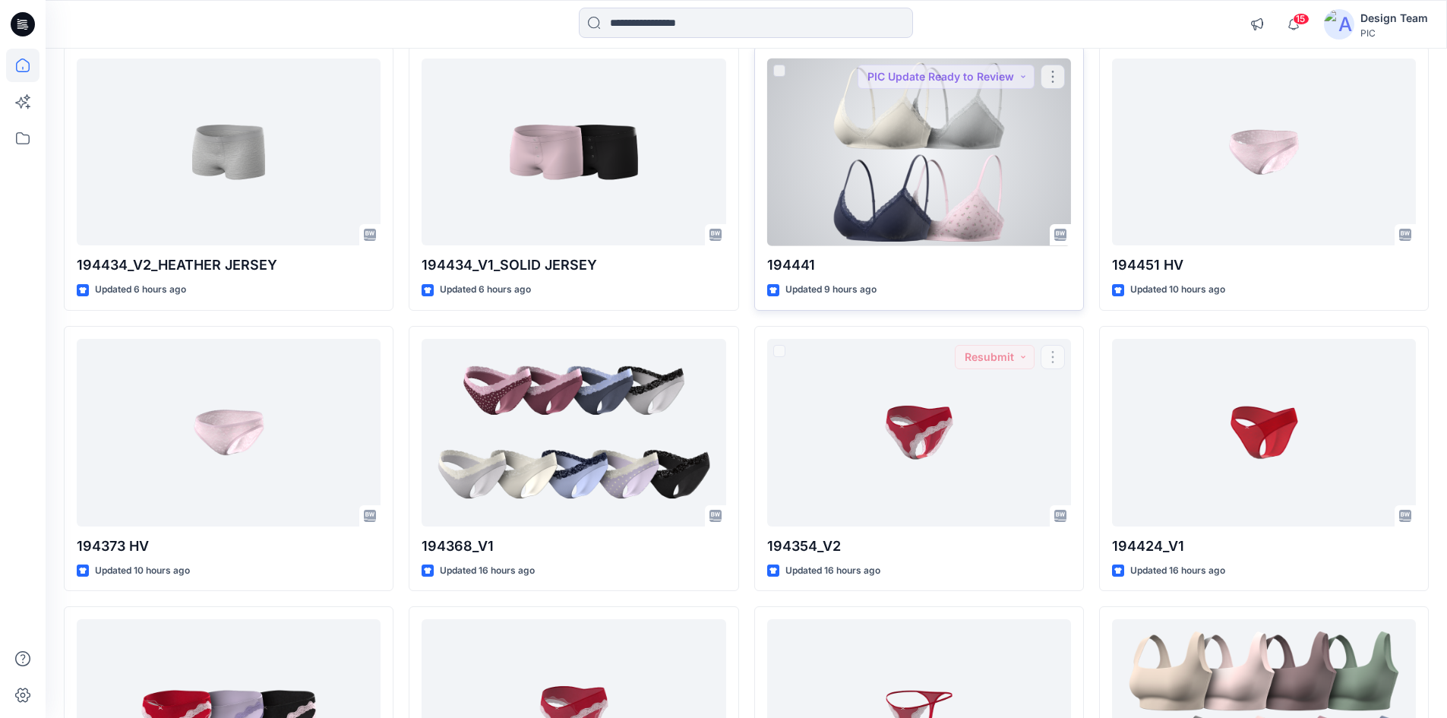
scroll to position [254, 0]
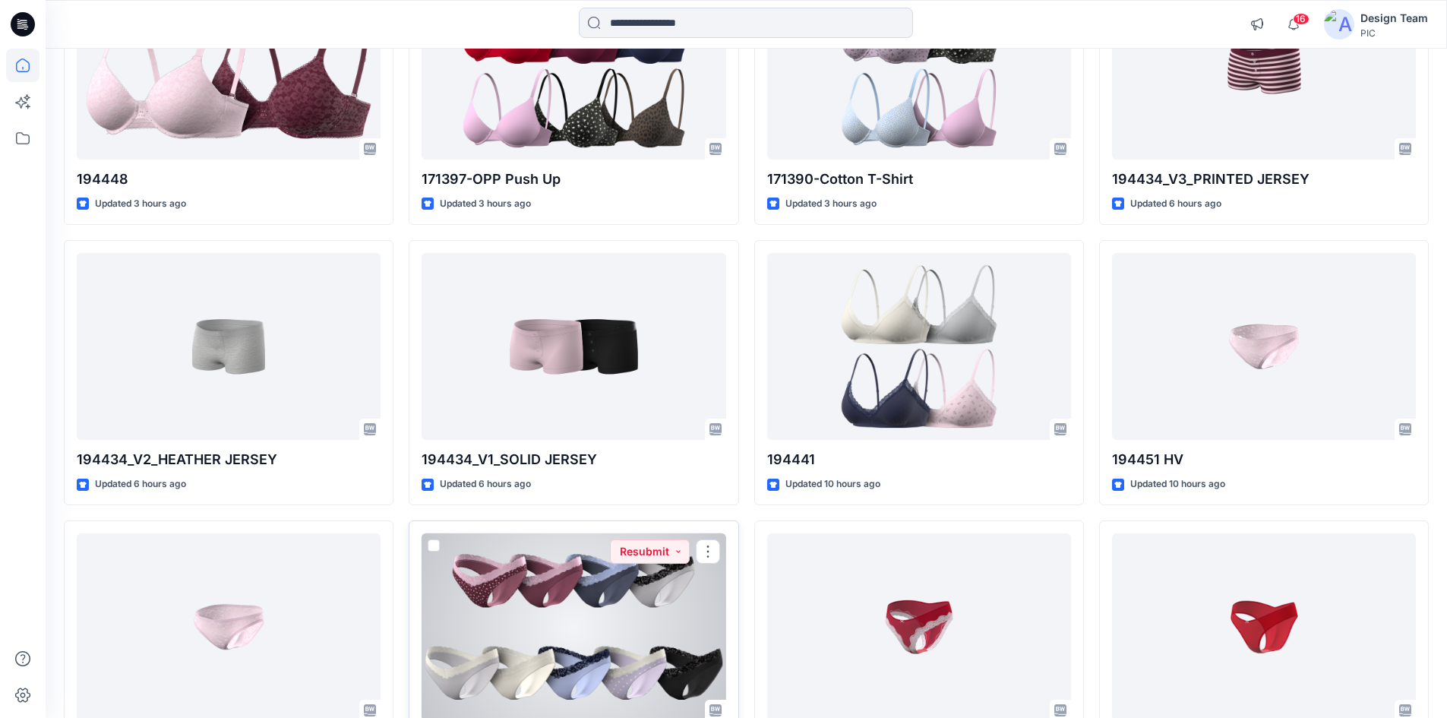
click at [666, 630] on div at bounding box center [573, 627] width 304 height 188
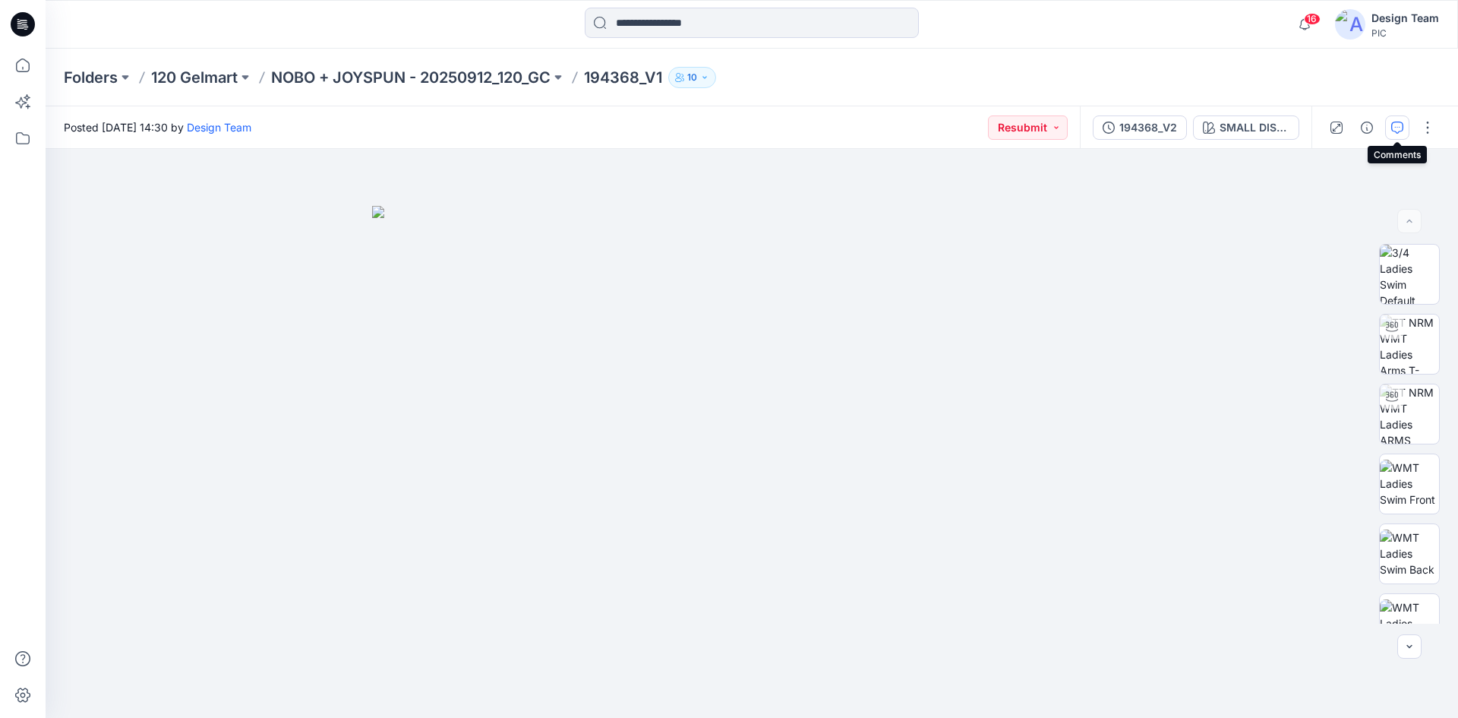
click at [1393, 135] on button "button" at bounding box center [1397, 127] width 24 height 24
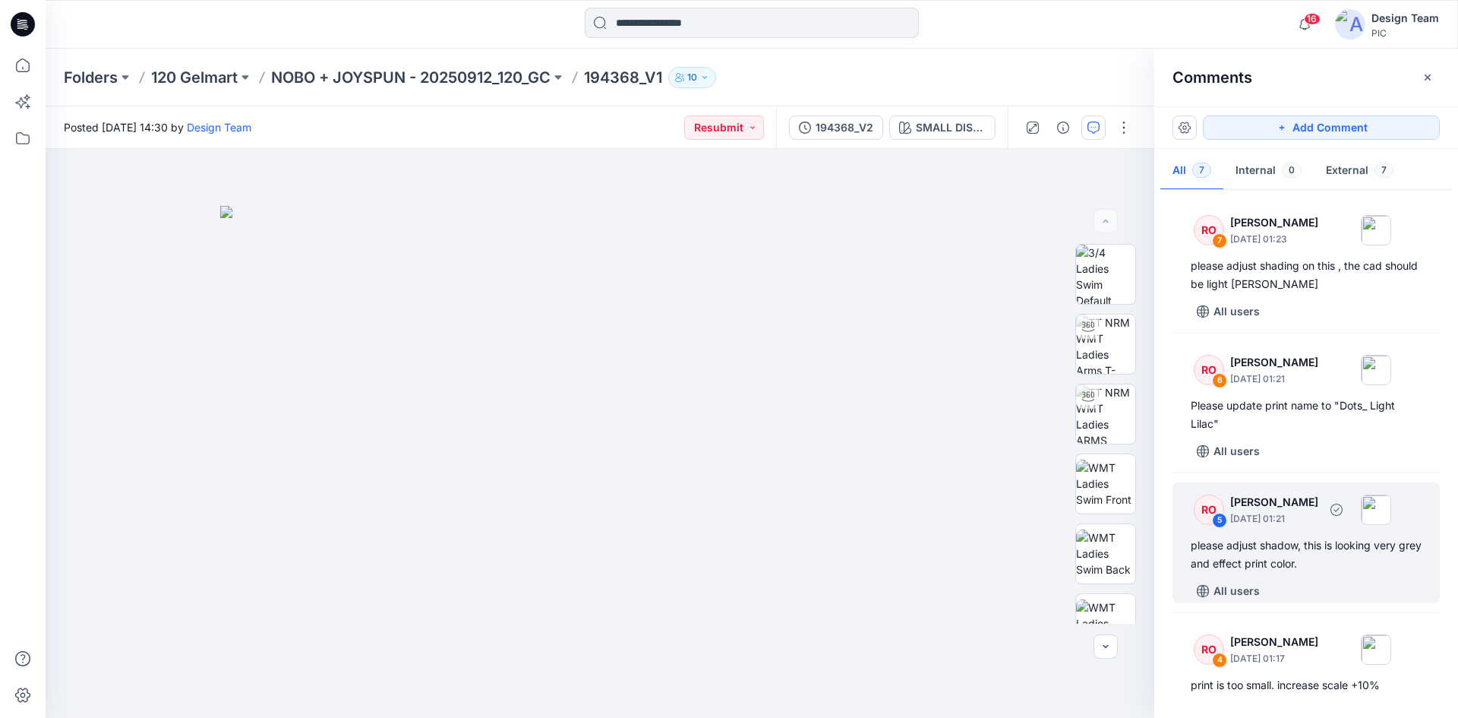
click at [1357, 525] on div "RO 5 Raquel Ortiz October 03, 2025 01:21" at bounding box center [1287, 509] width 210 height 42
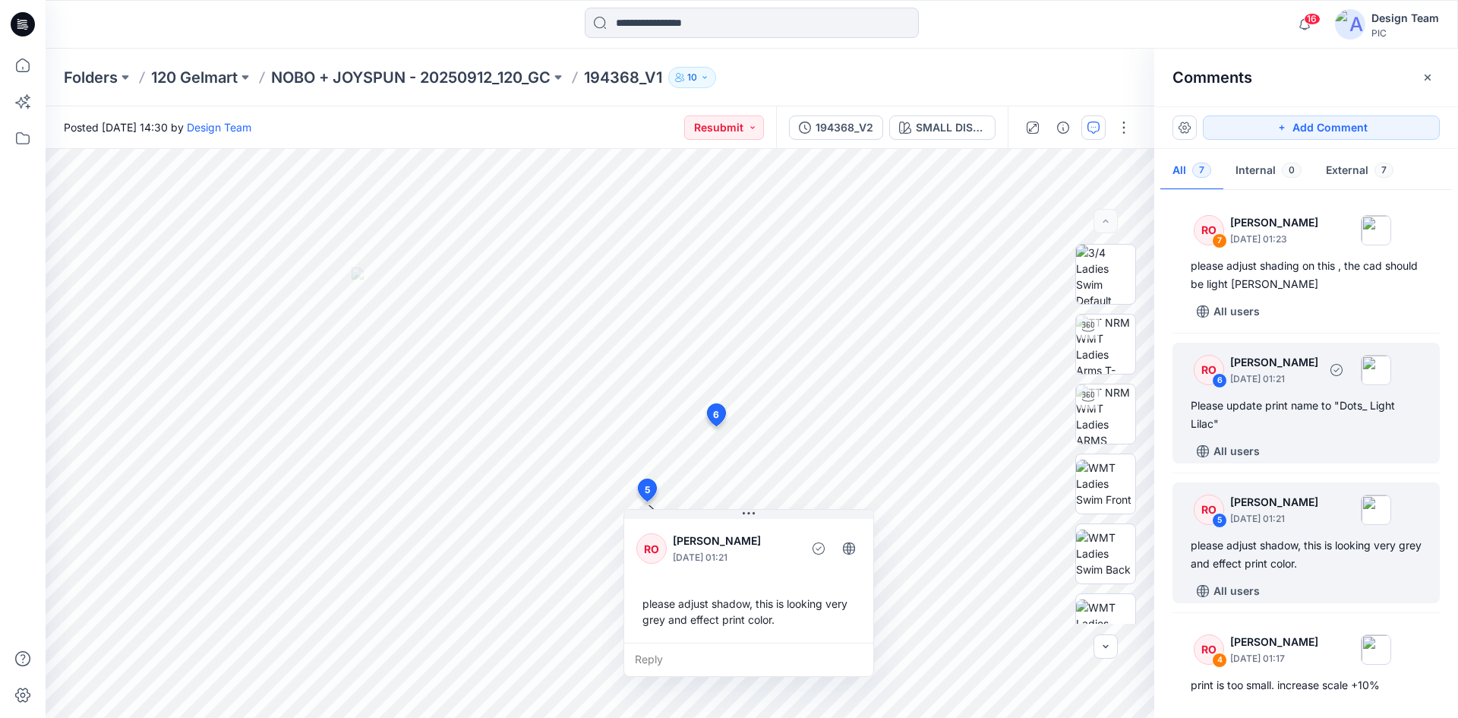
click at [1328, 427] on div "Please update print name to "Dots_ Light Lilac"" at bounding box center [1306, 414] width 231 height 36
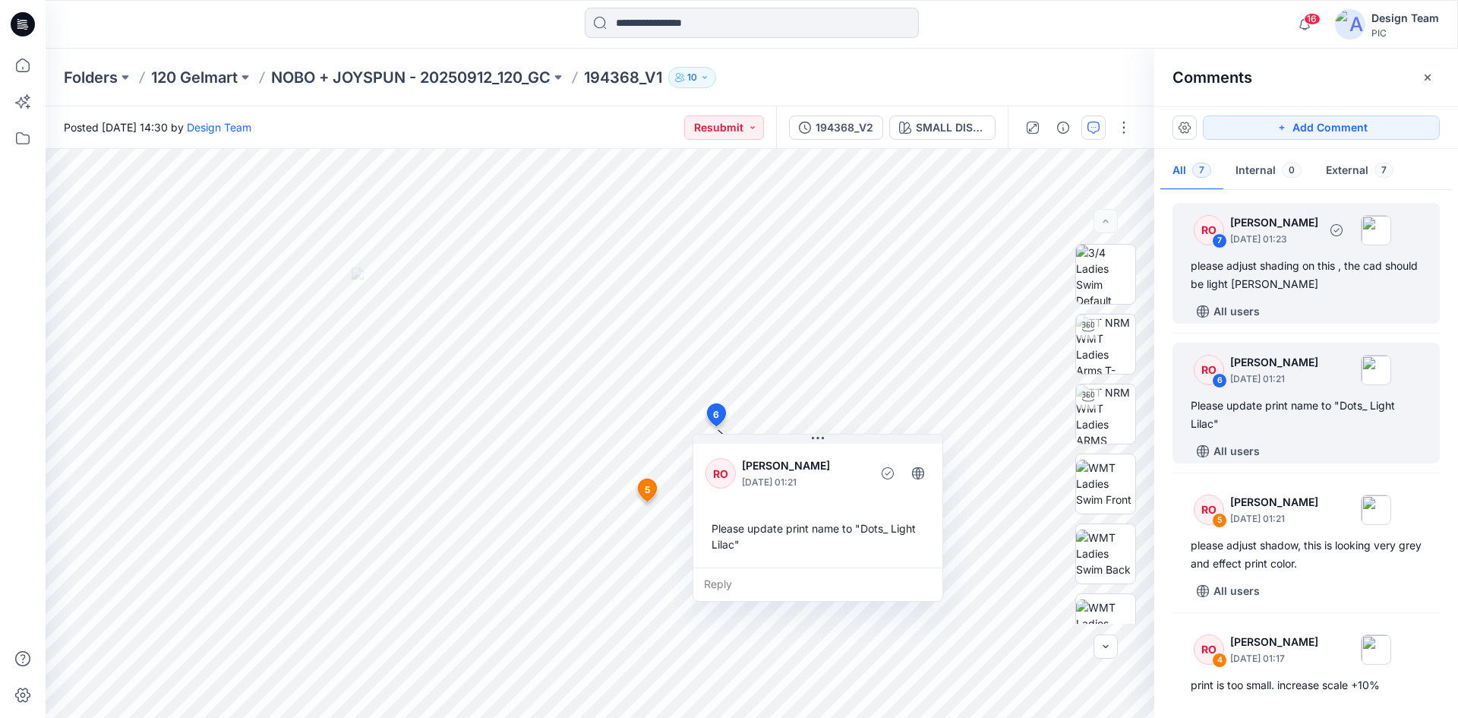
click at [1326, 283] on div "please adjust shading on this , the cad should be light [PERSON_NAME]" at bounding box center [1306, 275] width 231 height 36
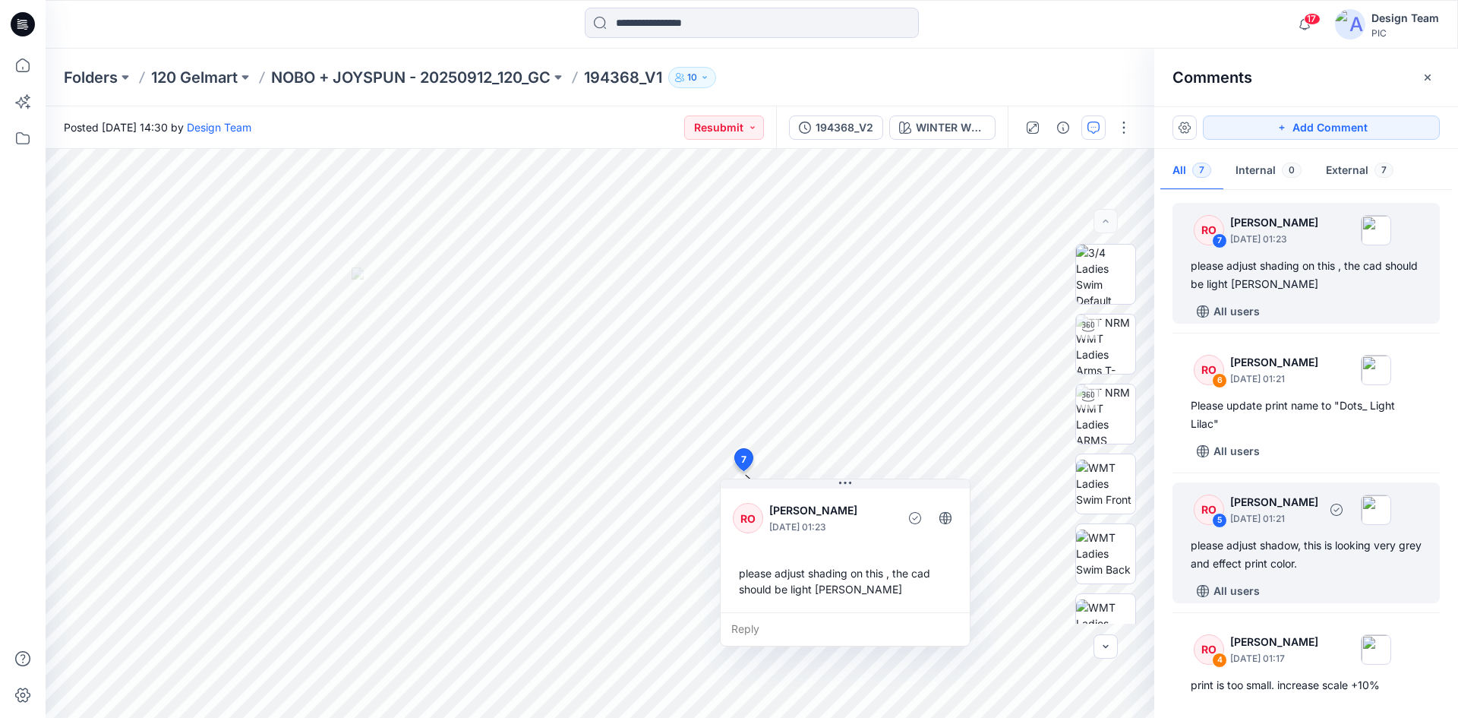
click at [1289, 539] on div "please adjust shadow, this is looking very grey and effect print color." at bounding box center [1306, 554] width 231 height 36
